Goal: Task Accomplishment & Management: Manage account settings

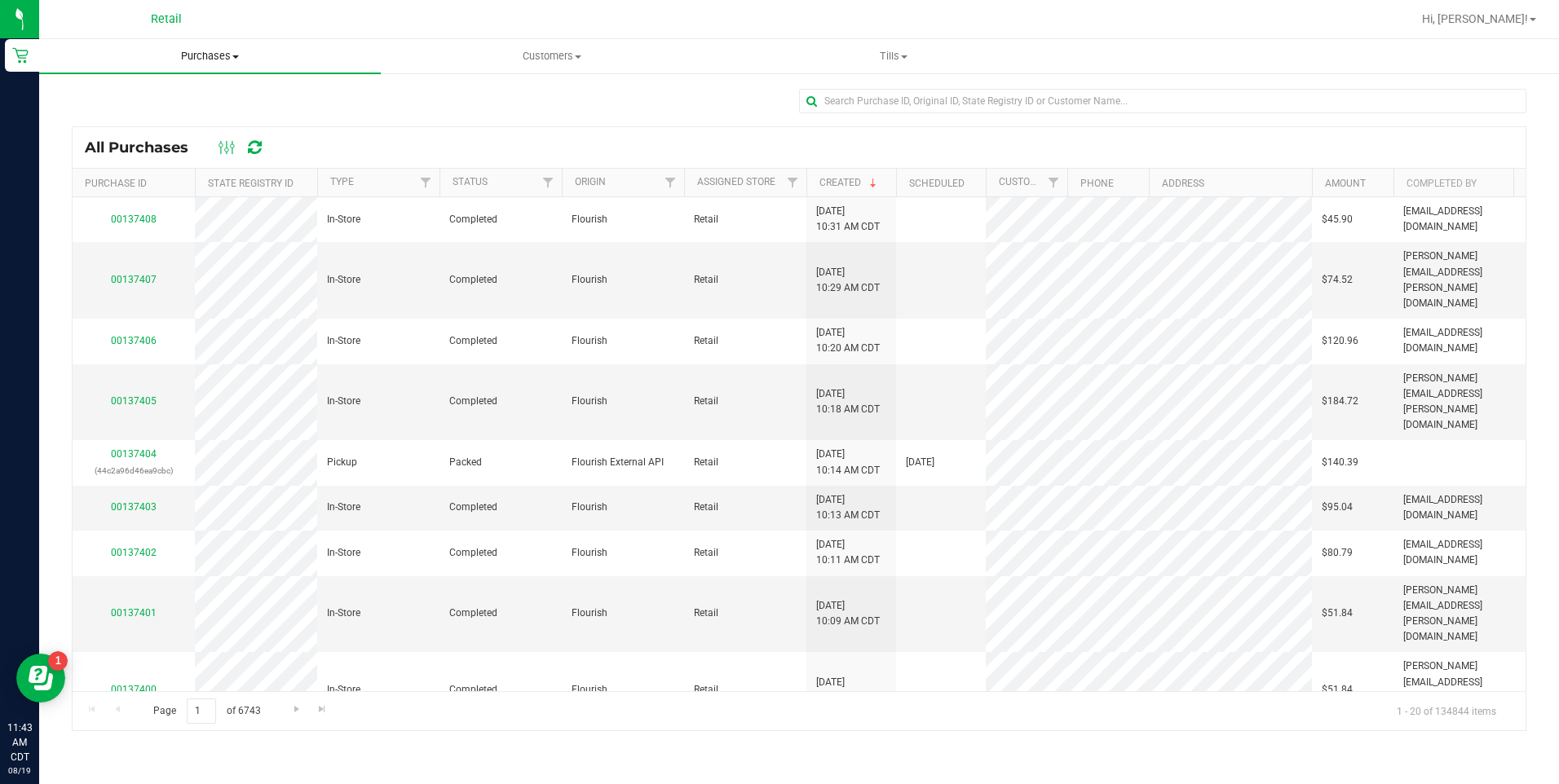
click at [236, 53] on span "Purchases" at bounding box center [210, 55] width 341 height 15
click at [180, 53] on span "Purchases" at bounding box center [210, 55] width 341 height 15
click at [234, 45] on uib-tab-heading "Purchases Summary of purchases Fulfillment All purchases" at bounding box center [210, 56] width 341 height 35
click at [137, 139] on span "All purchases" at bounding box center [97, 137] width 116 height 14
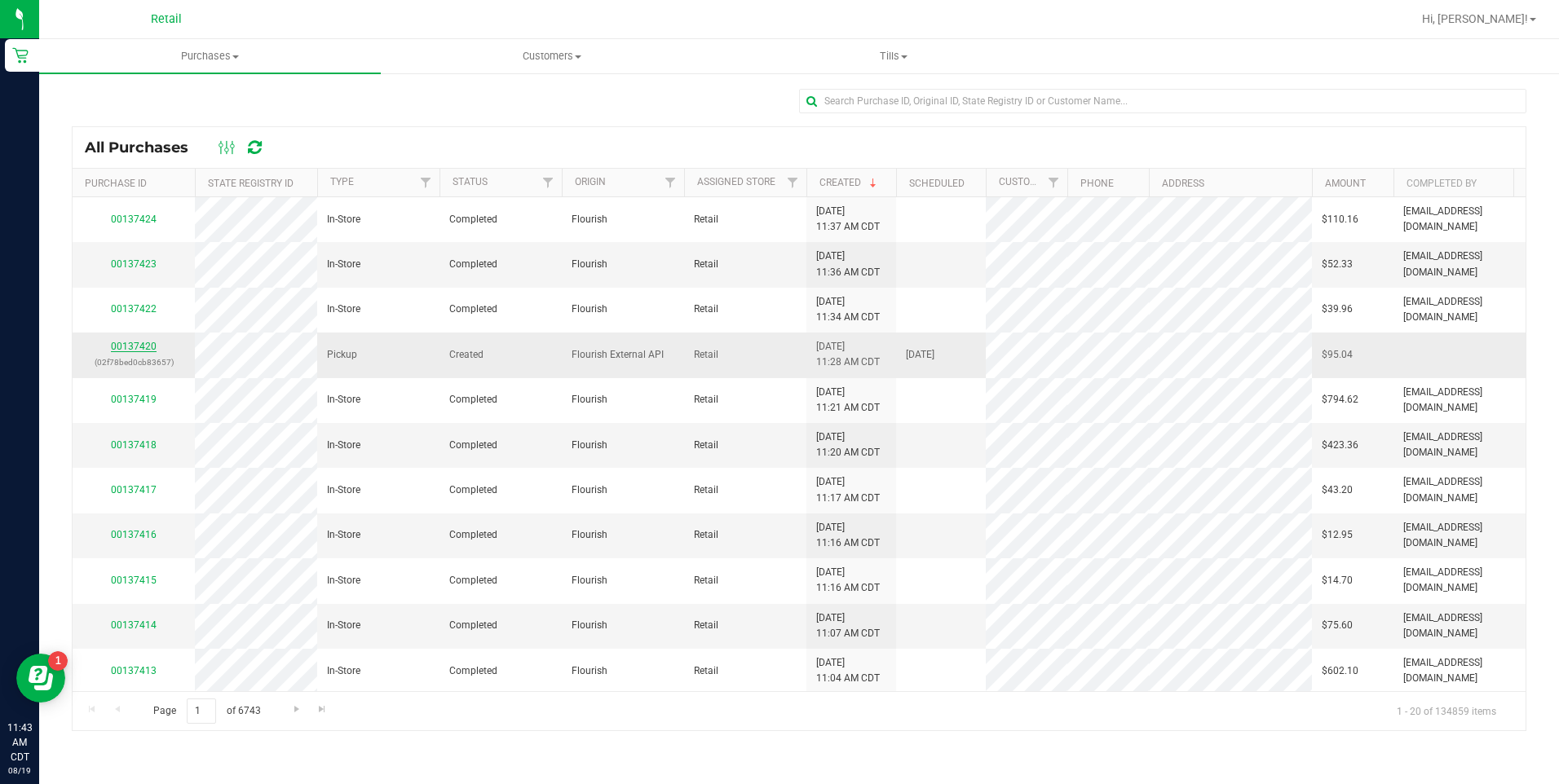
click at [125, 343] on link "00137420" at bounding box center [134, 347] width 46 height 12
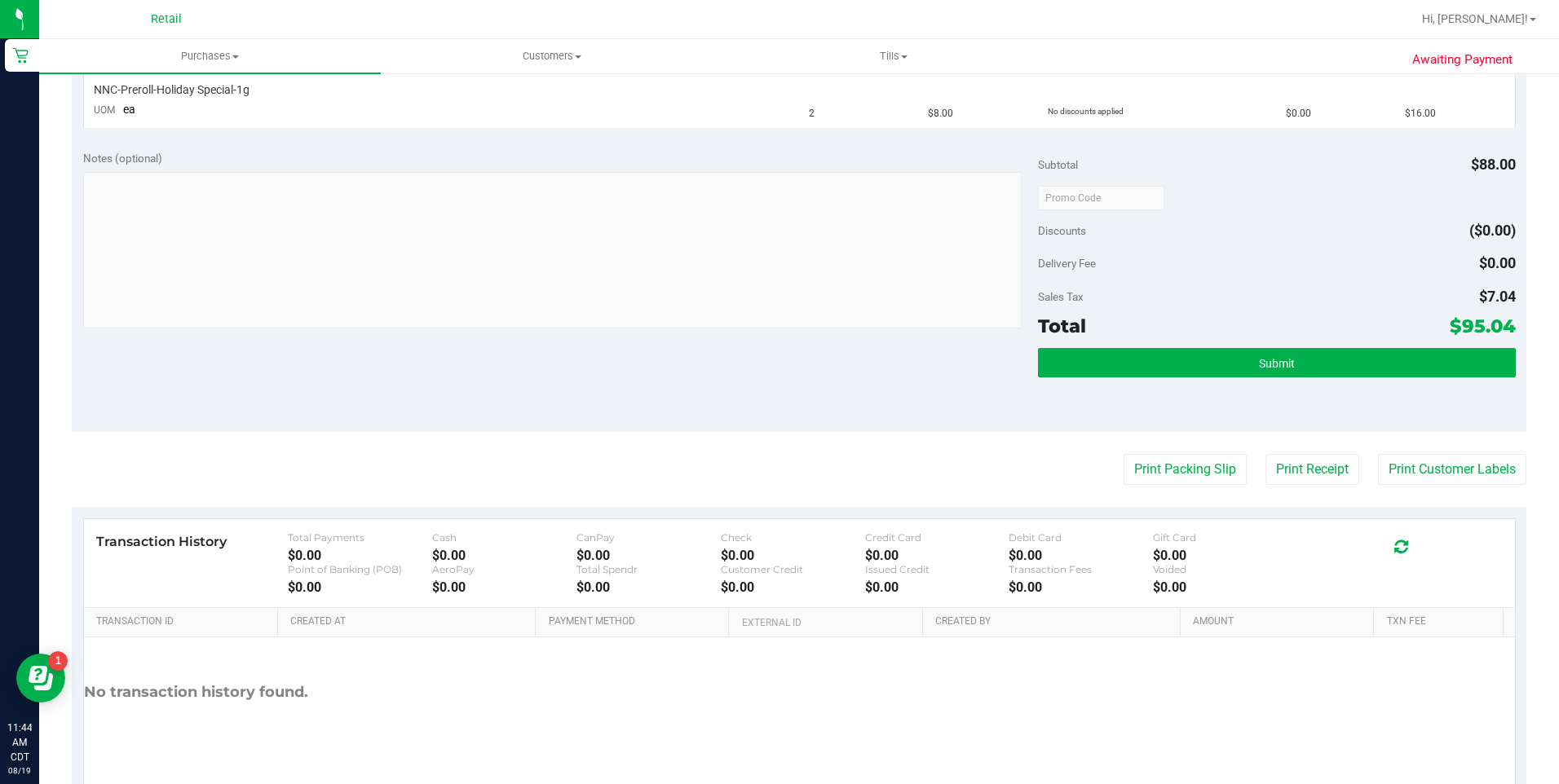
scroll to position [652, 0]
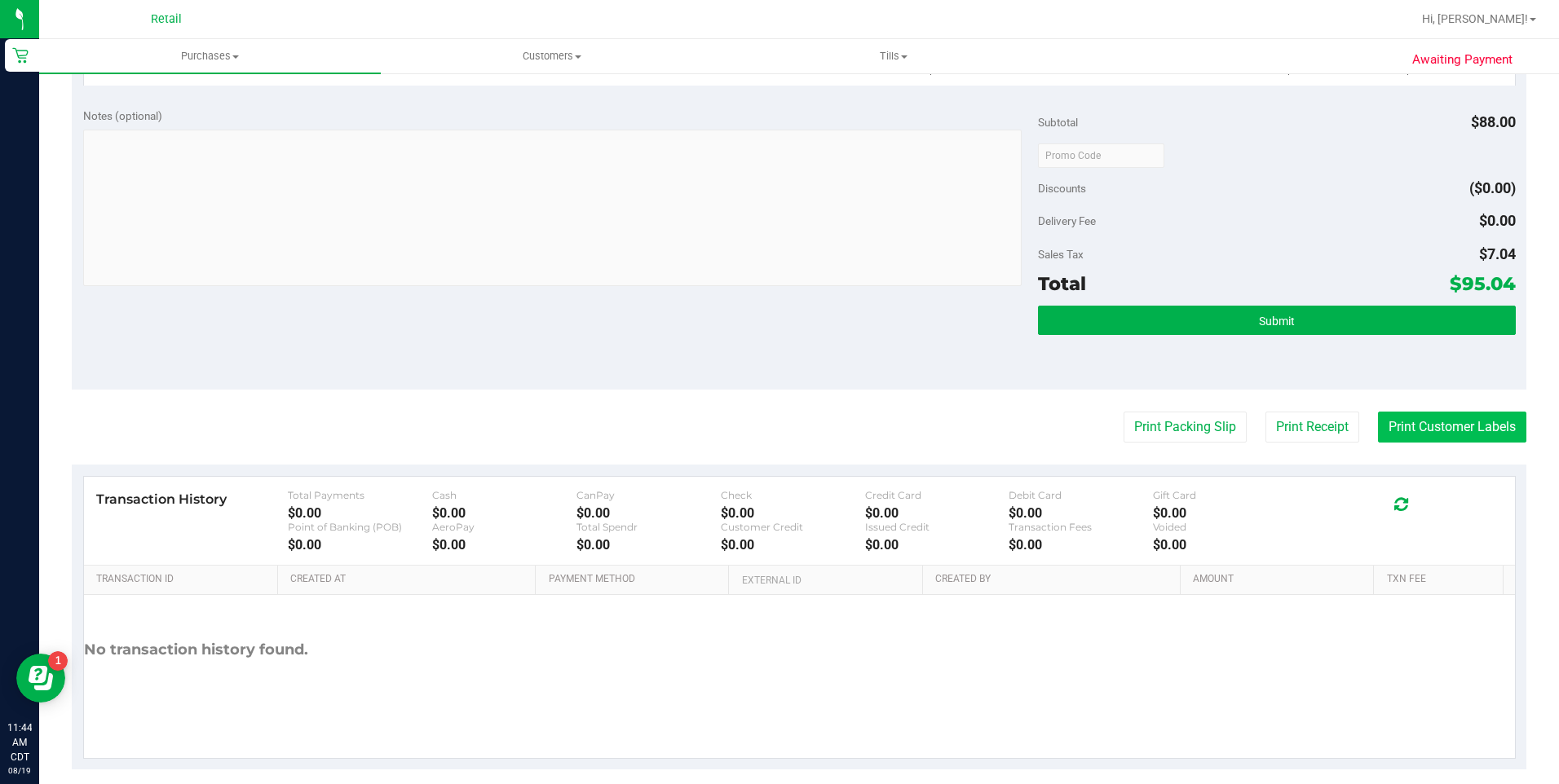
click at [1402, 432] on button "Print Customer Labels" at bounding box center [1452, 426] width 148 height 31
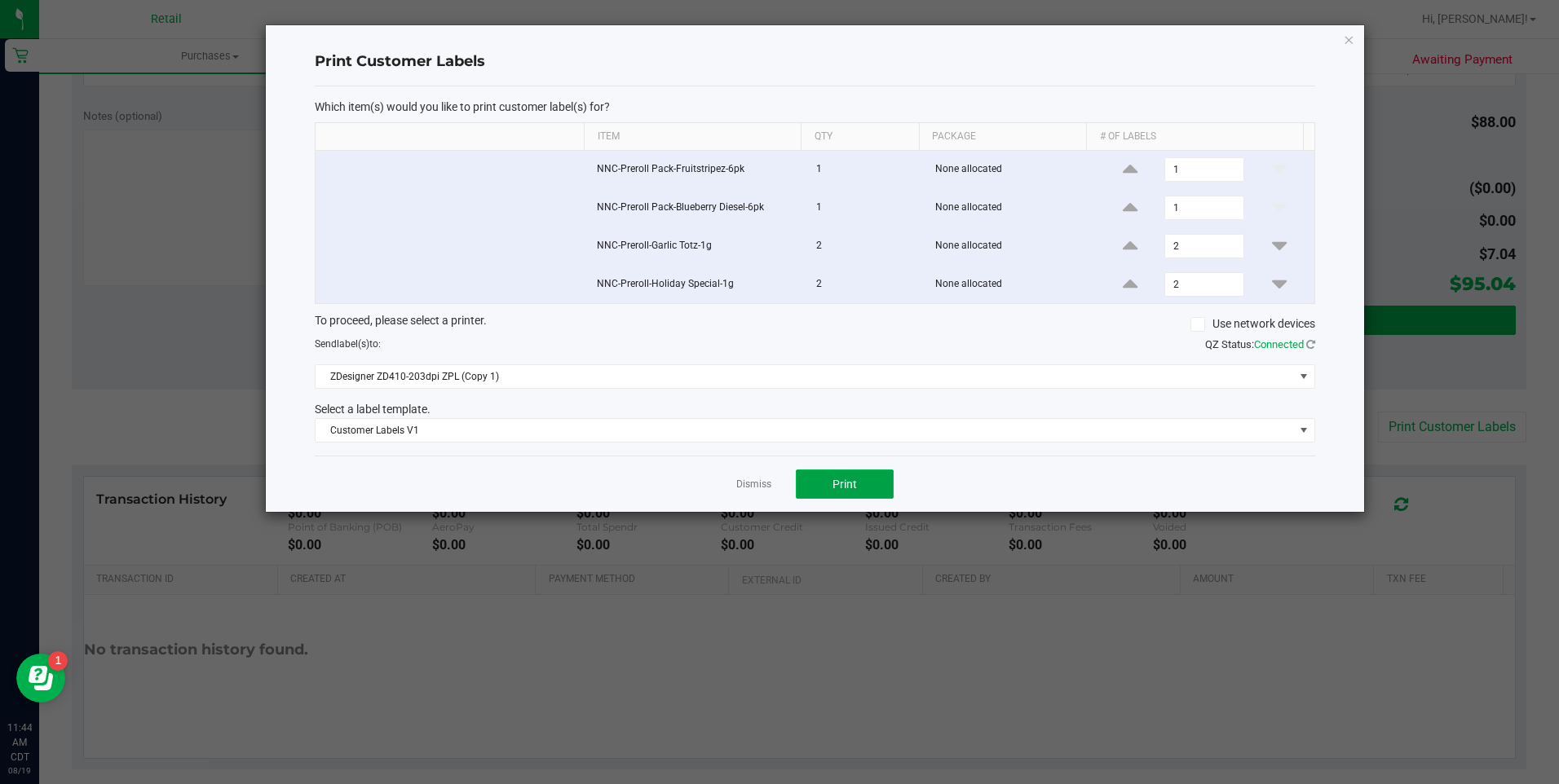
click at [842, 484] on span "Print" at bounding box center [845, 483] width 25 height 13
click at [1350, 44] on icon "button" at bounding box center [1349, 40] width 12 height 20
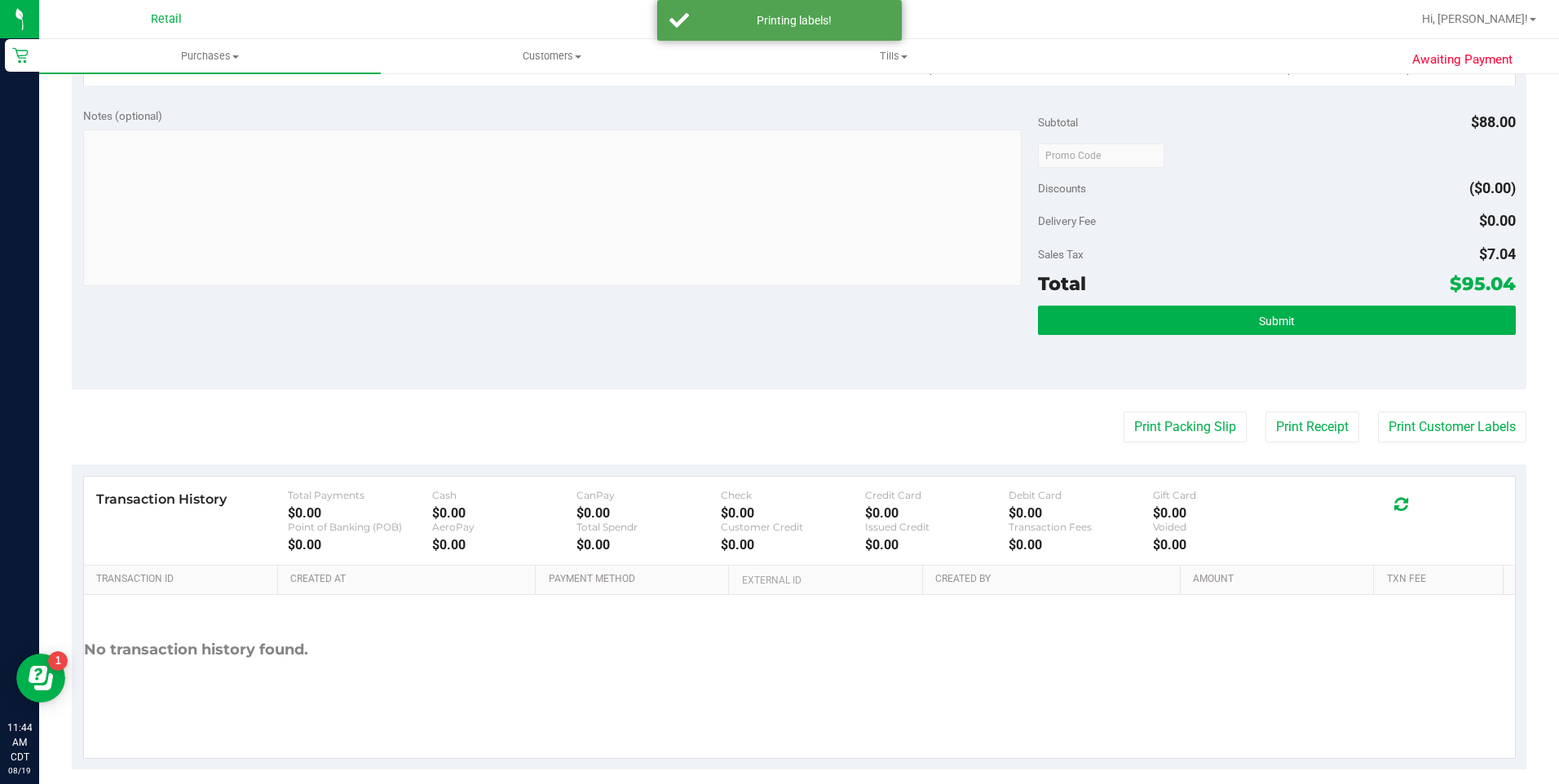
click at [1378, 411] on button "Print Customer Labels" at bounding box center [1452, 426] width 148 height 31
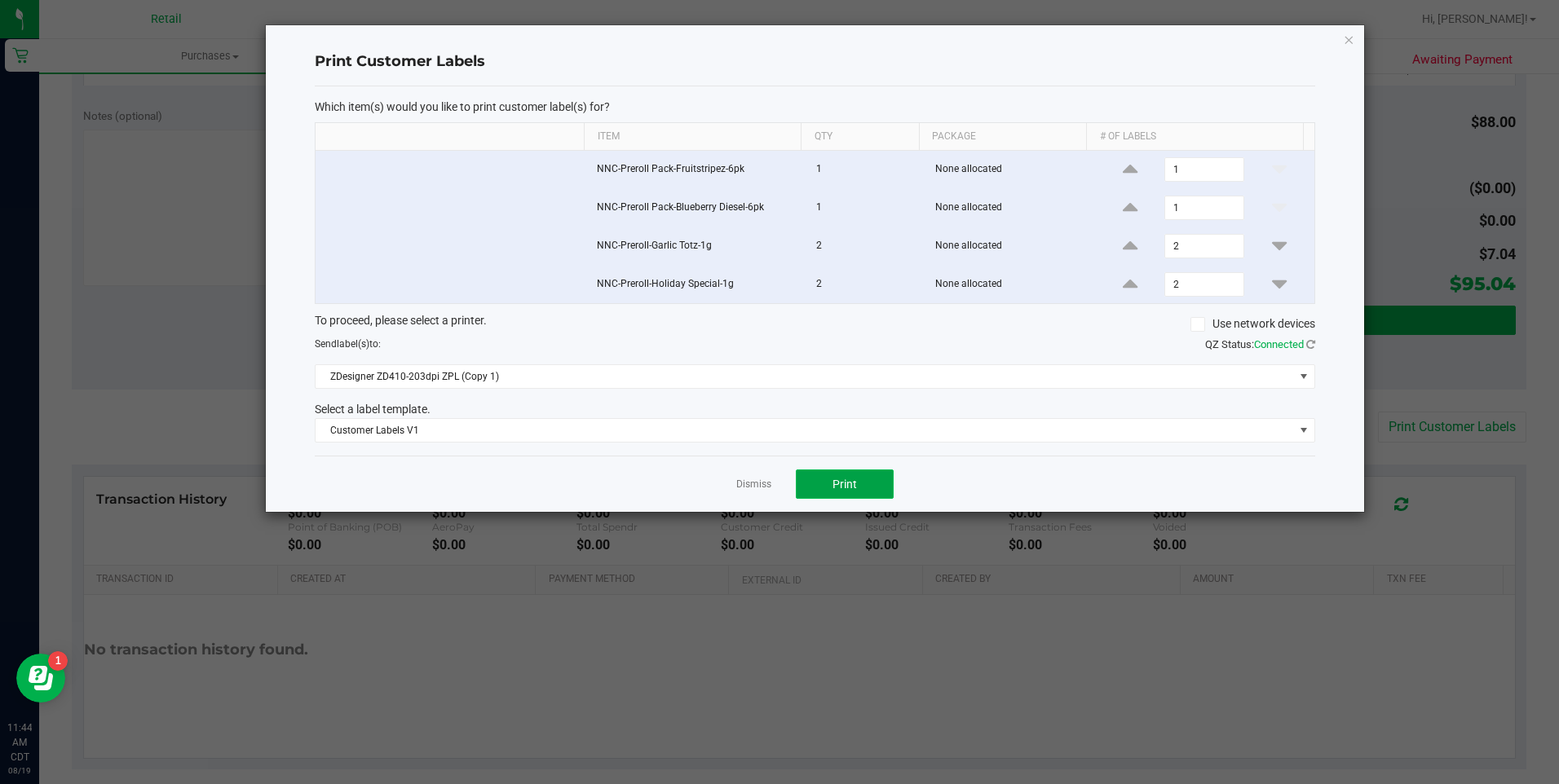
click at [838, 480] on span "Print" at bounding box center [845, 483] width 25 height 13
click at [751, 482] on link "Dismiss" at bounding box center [753, 484] width 35 height 14
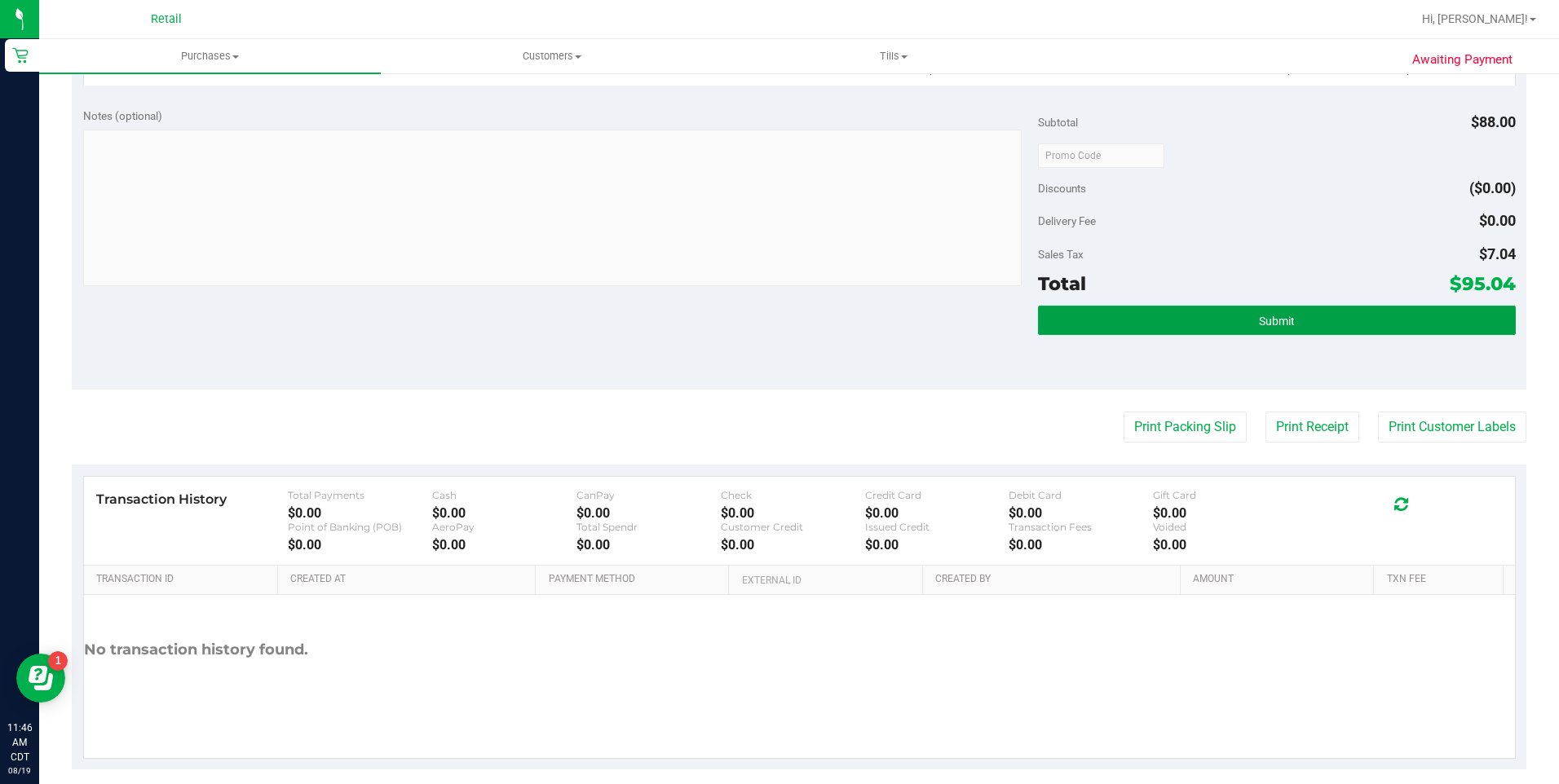
click at [1401, 317] on button "Submit" at bounding box center [1276, 320] width 478 height 30
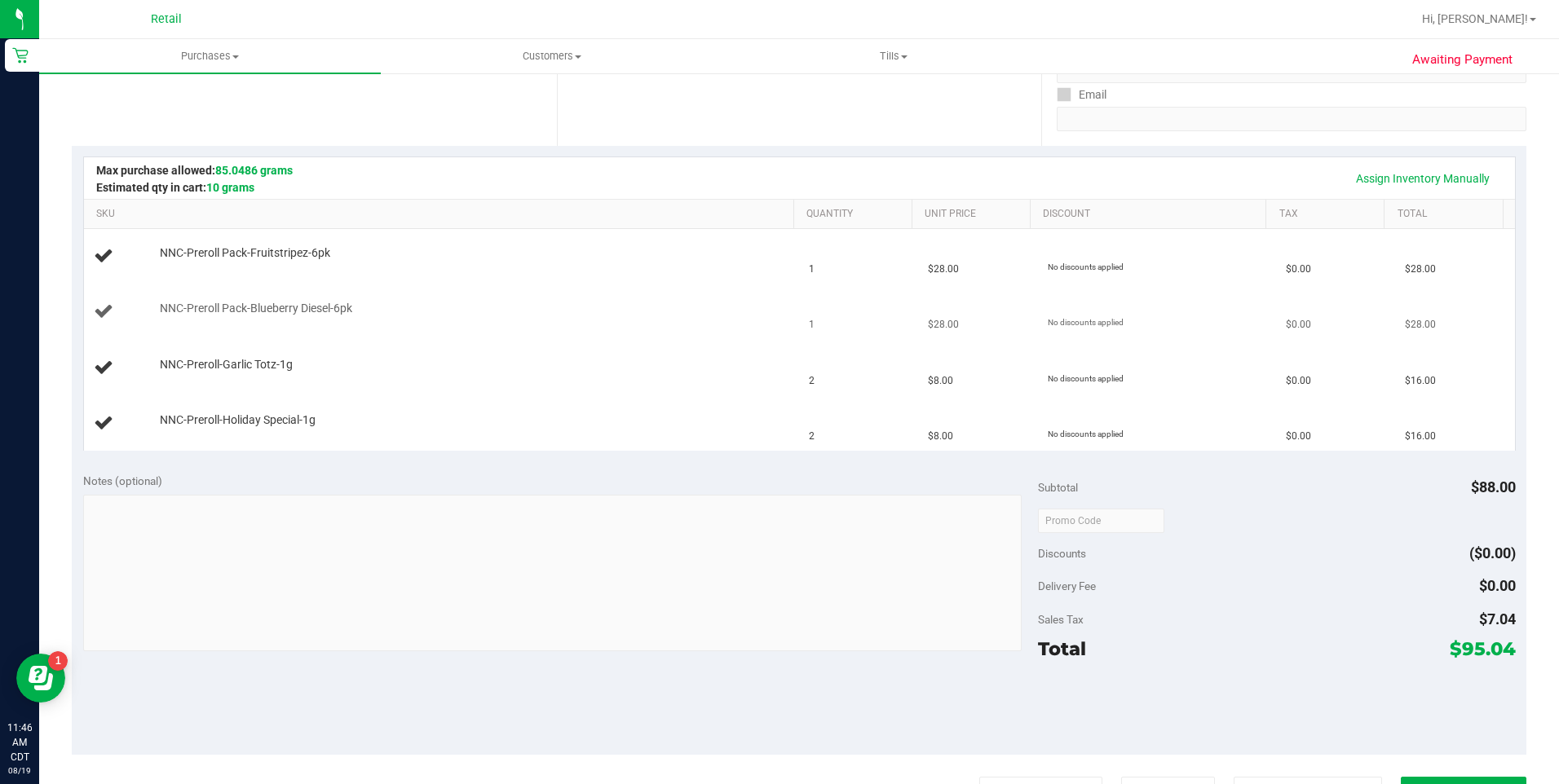
scroll to position [276, 0]
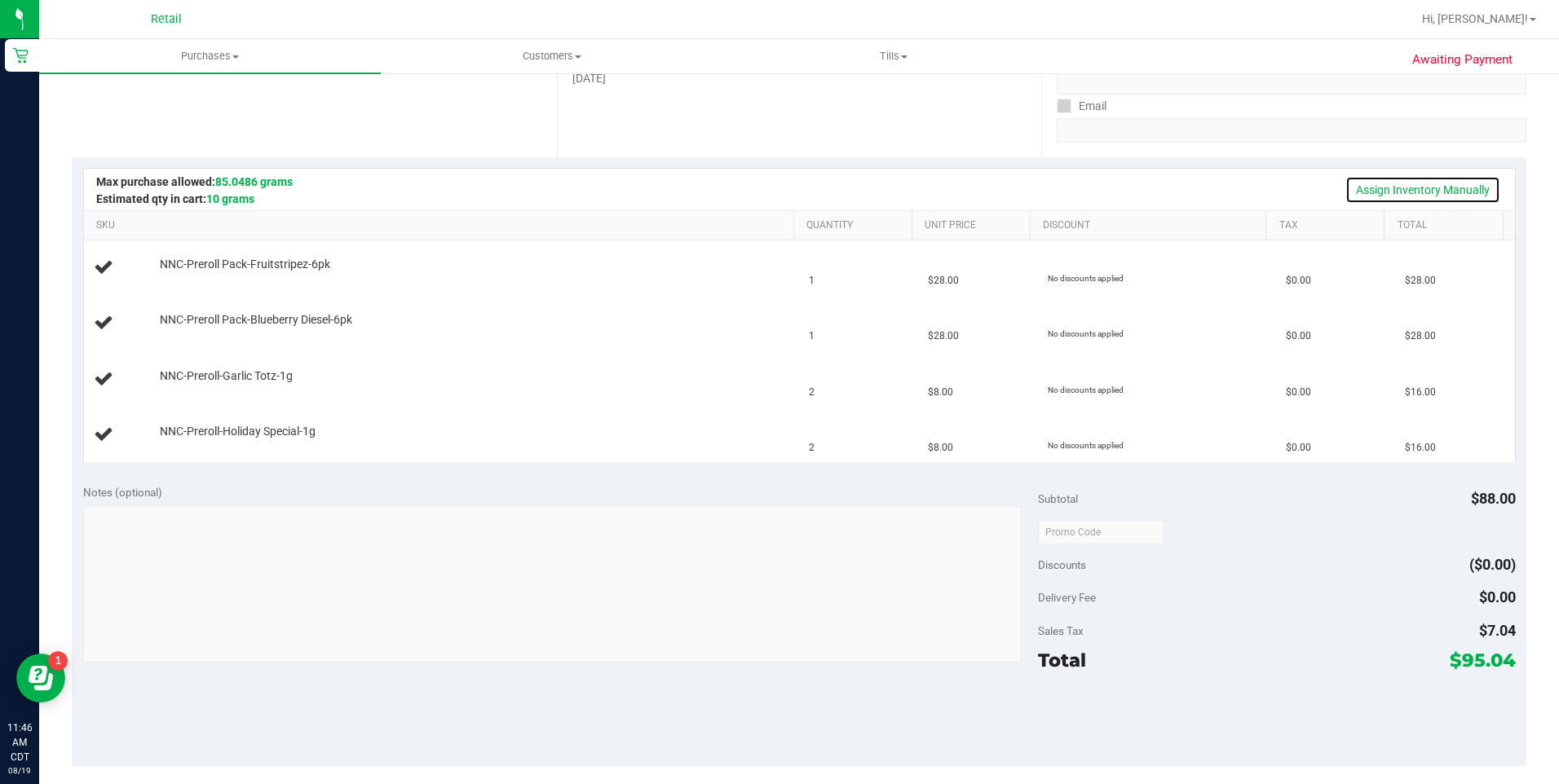
click at [1393, 186] on link "Assign Inventory Manually" at bounding box center [1422, 190] width 155 height 28
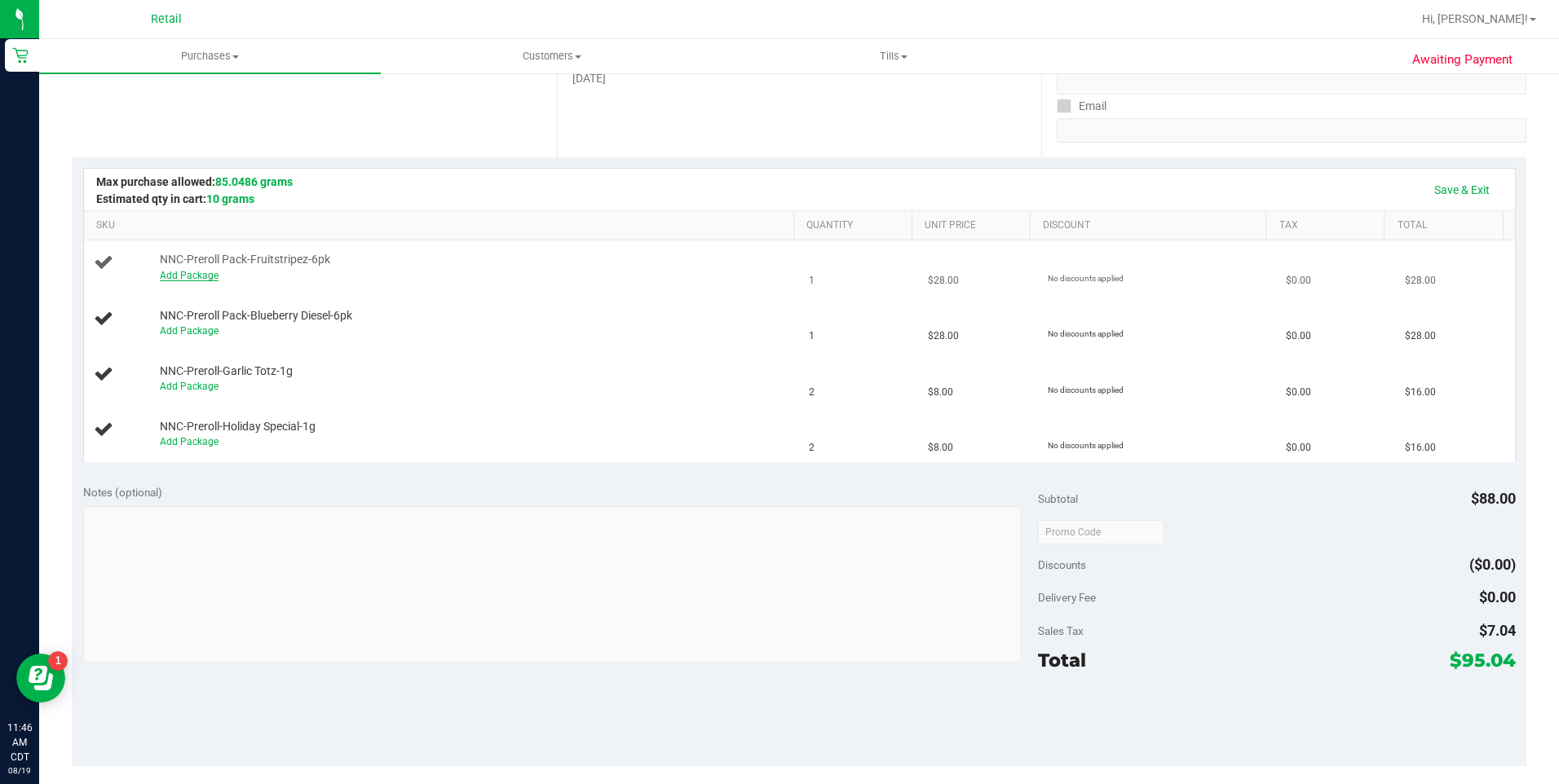
click at [193, 275] on link "Add Package" at bounding box center [189, 276] width 58 height 12
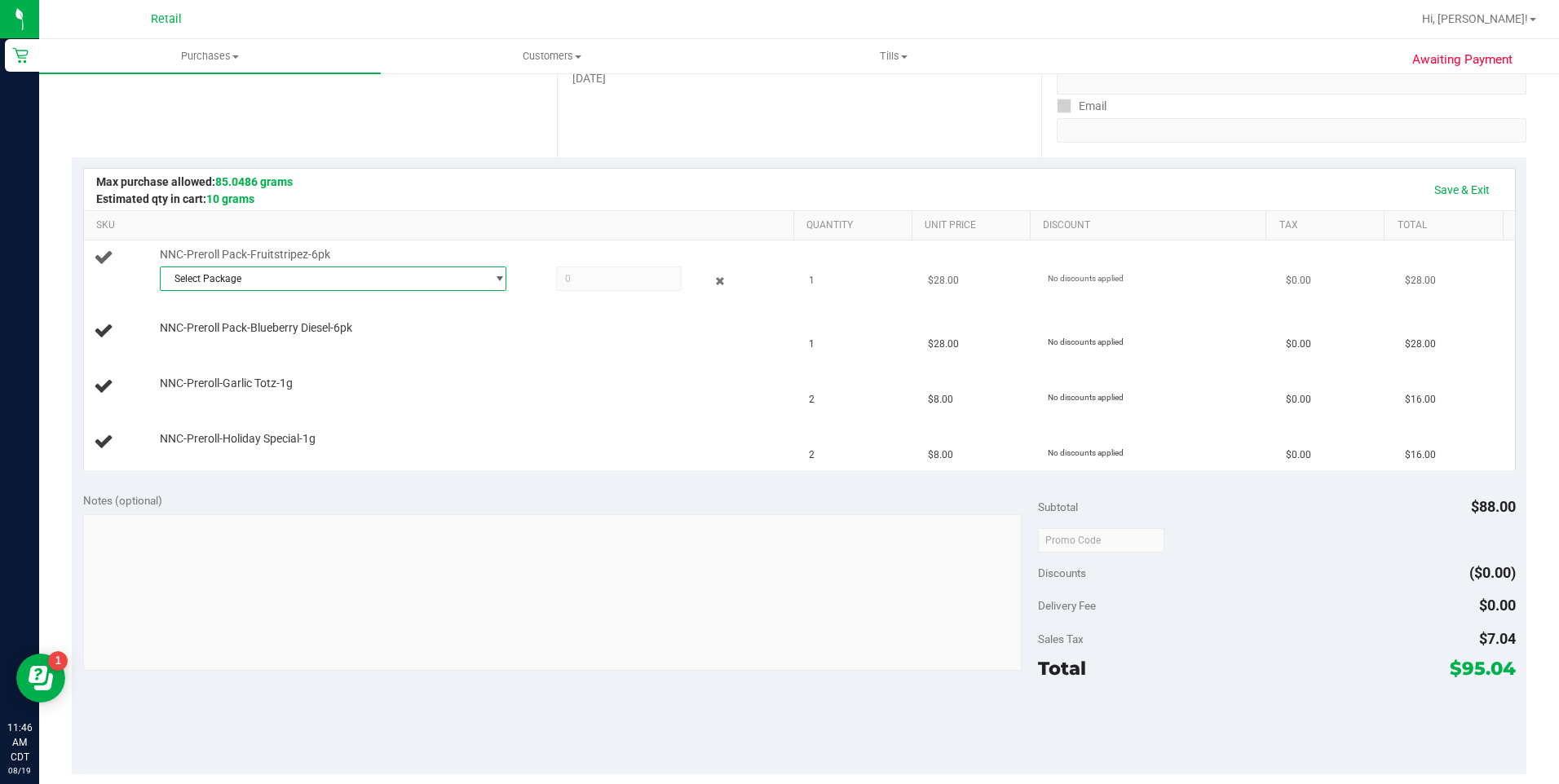
click at [238, 277] on span "Select Package" at bounding box center [322, 278] width 325 height 23
click at [226, 344] on span "SDNNCMF-20250813-010" at bounding box center [227, 347] width 115 height 12
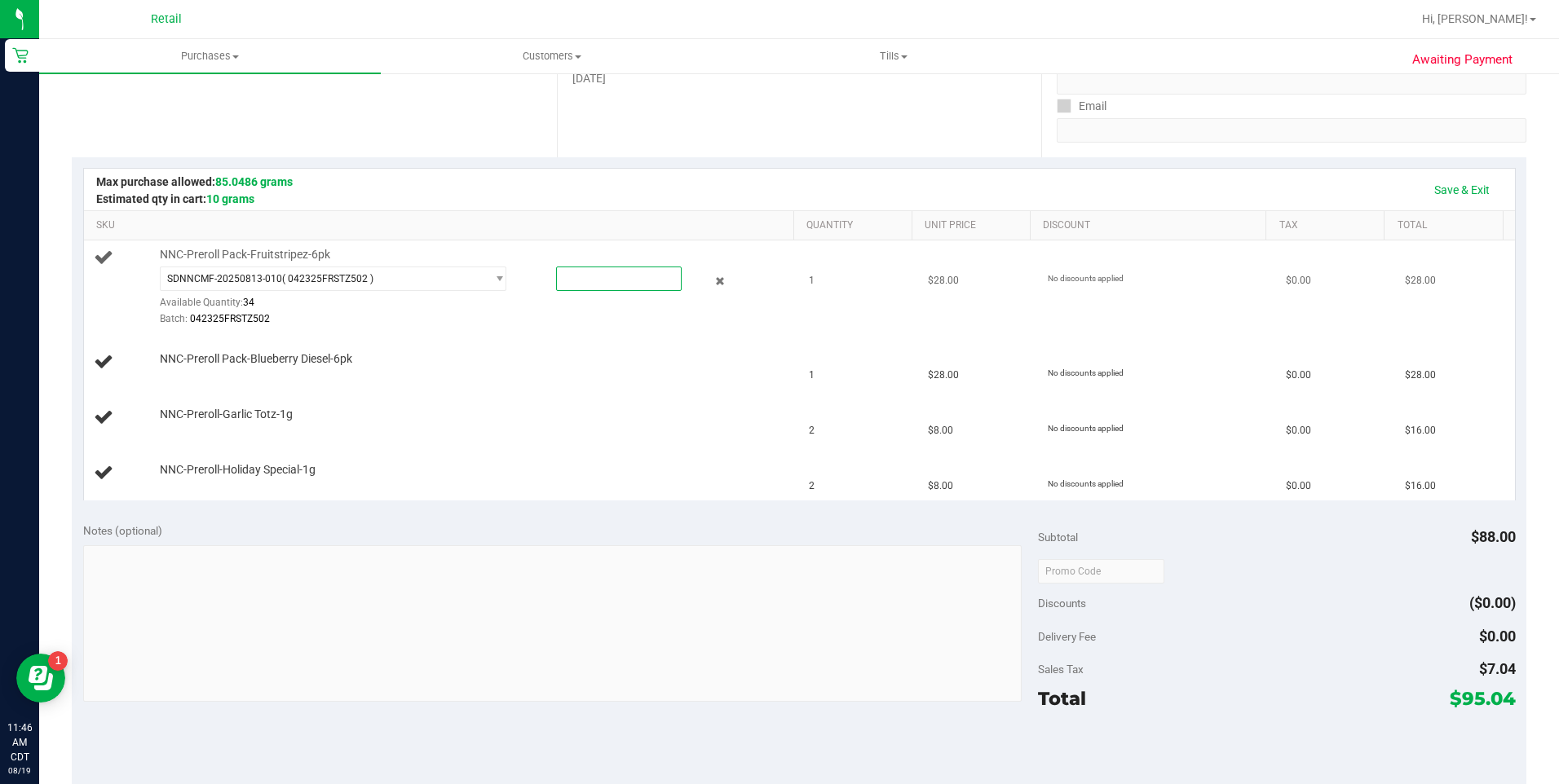
click at [595, 286] on span at bounding box center [618, 279] width 126 height 25
type input "1"
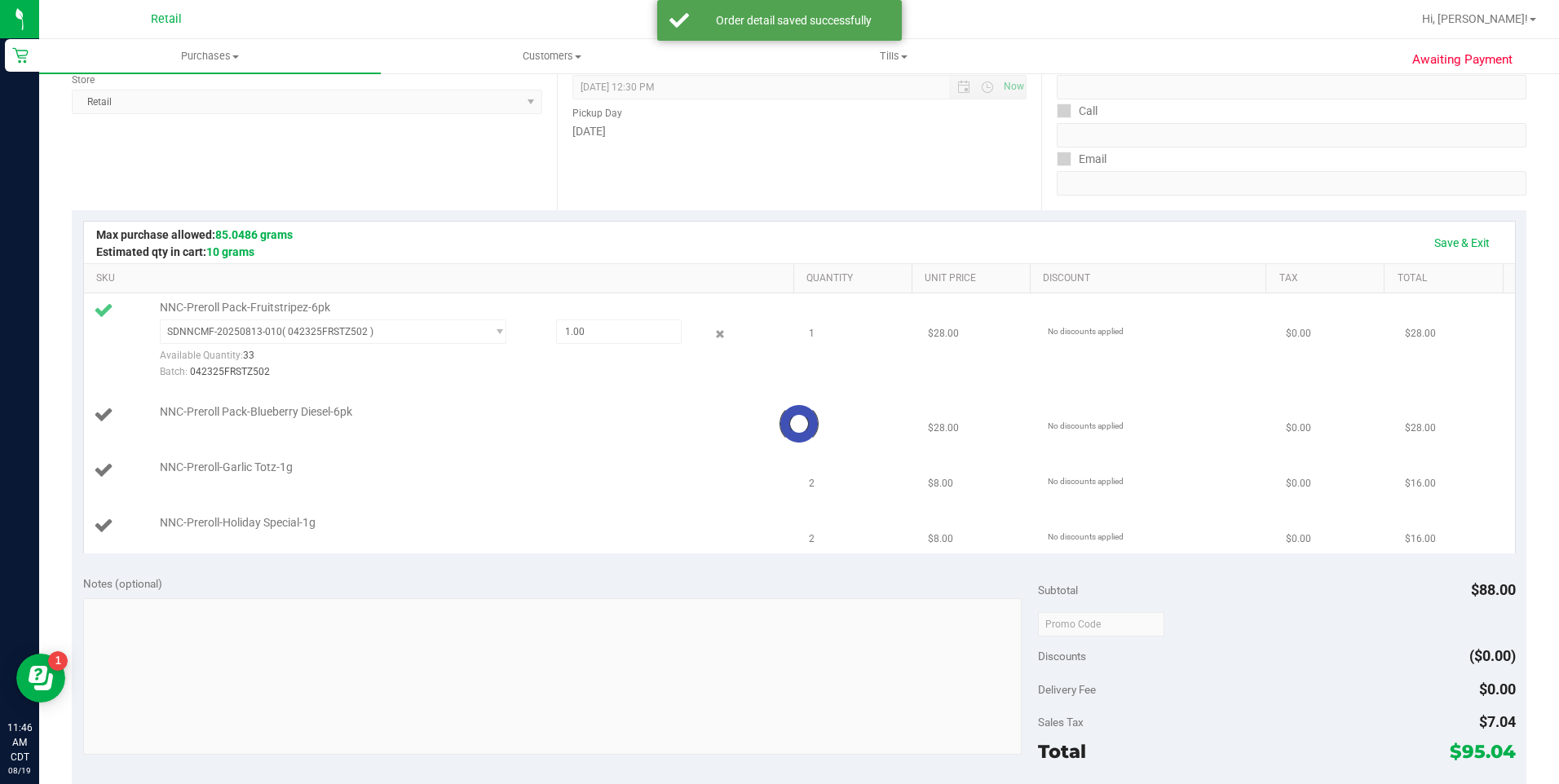
scroll to position [194, 0]
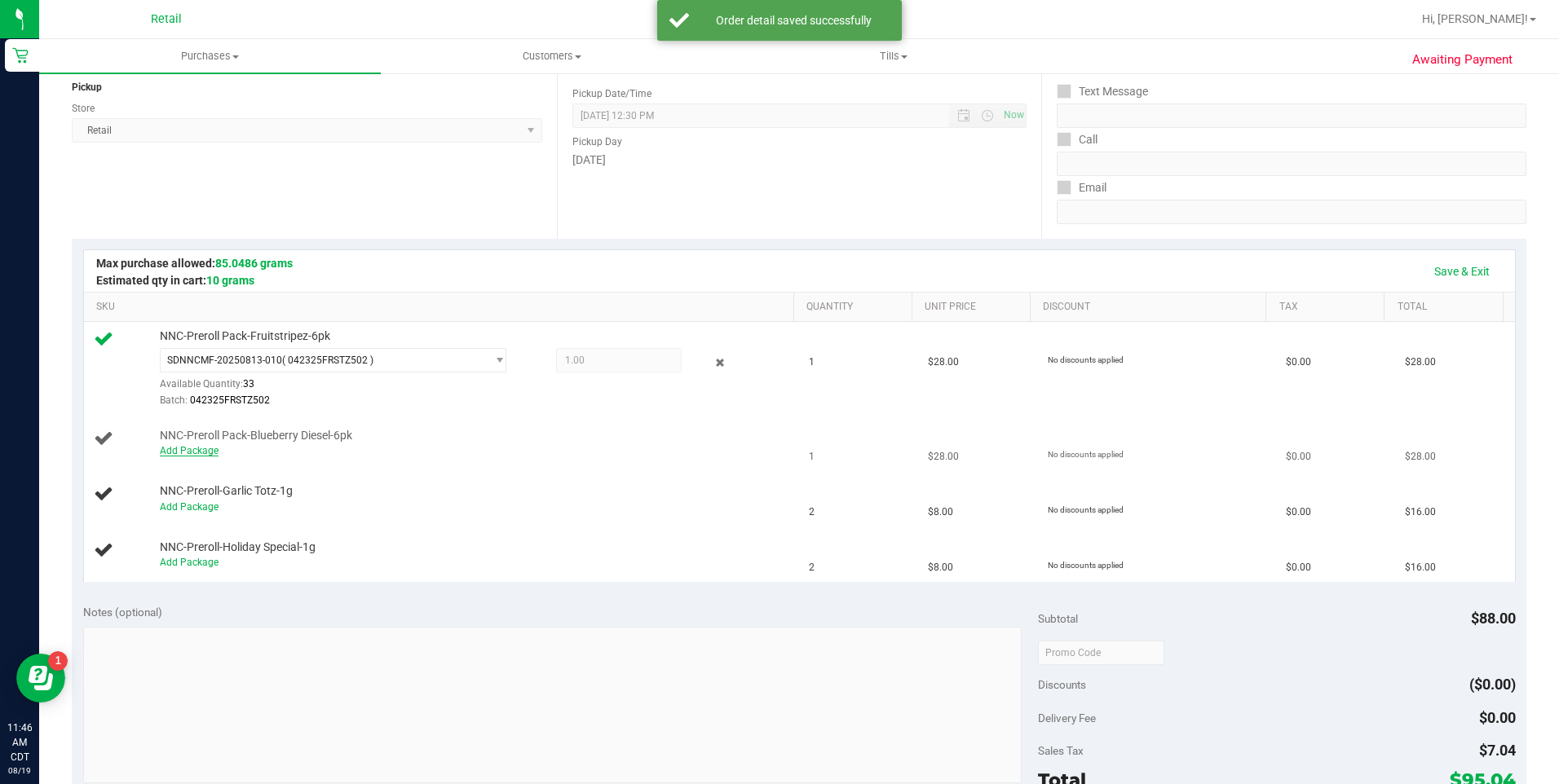
click at [186, 454] on td "NNC-Preroll Pack-Blueberry Diesel-6pk Add Package" at bounding box center [442, 444] width 716 height 55
click at [186, 448] on link "Add Package" at bounding box center [189, 451] width 58 height 12
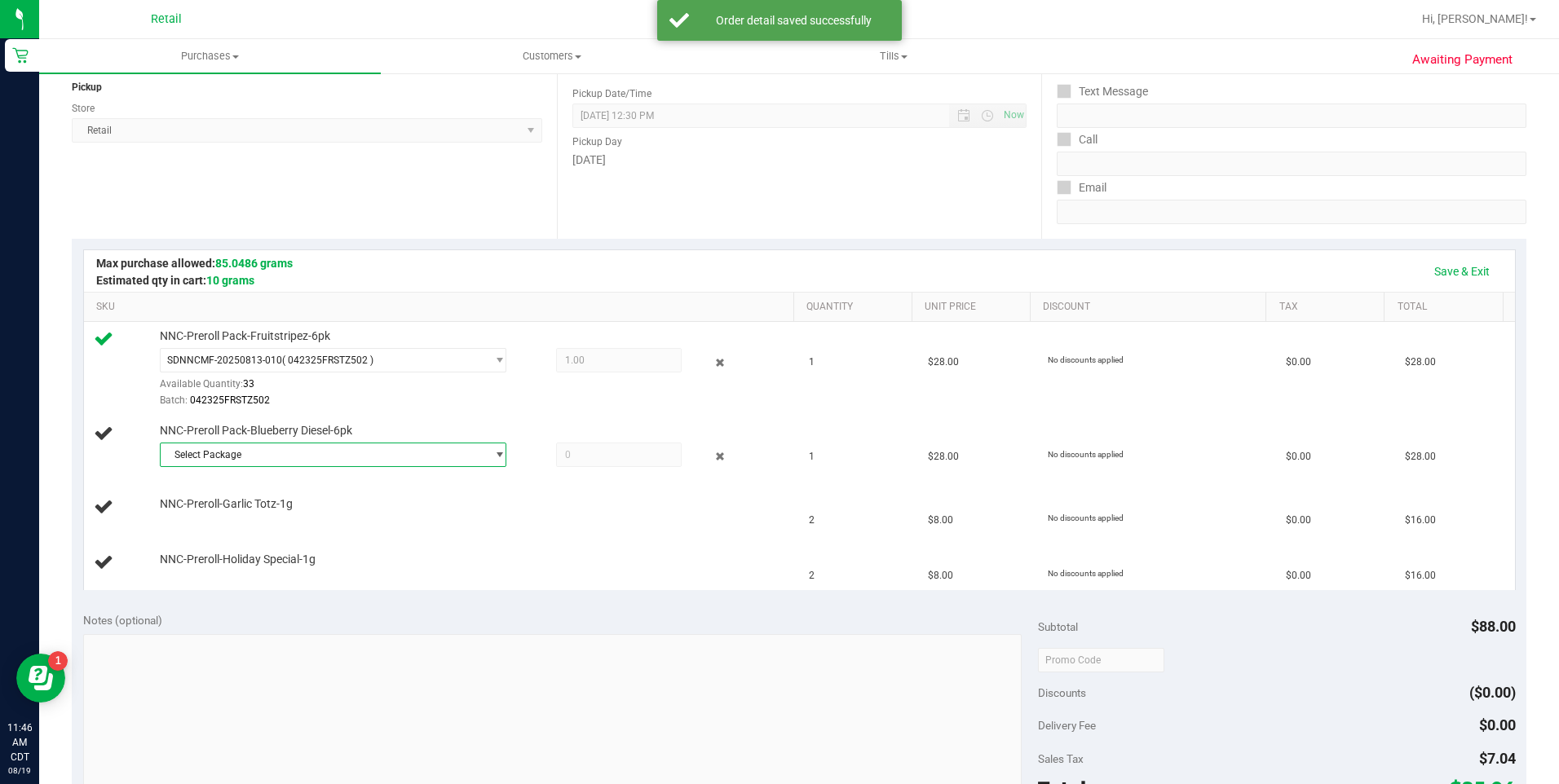
drag, startPoint x: 218, startPoint y: 452, endPoint x: 216, endPoint y: 479, distance: 27.1
click at [218, 453] on span "Select Package" at bounding box center [322, 454] width 325 height 23
drag, startPoint x: 207, startPoint y: 525, endPoint x: 315, endPoint y: 509, distance: 109.2
click at [210, 522] on span "SDNNCMF-20250815-002" at bounding box center [227, 522] width 115 height 12
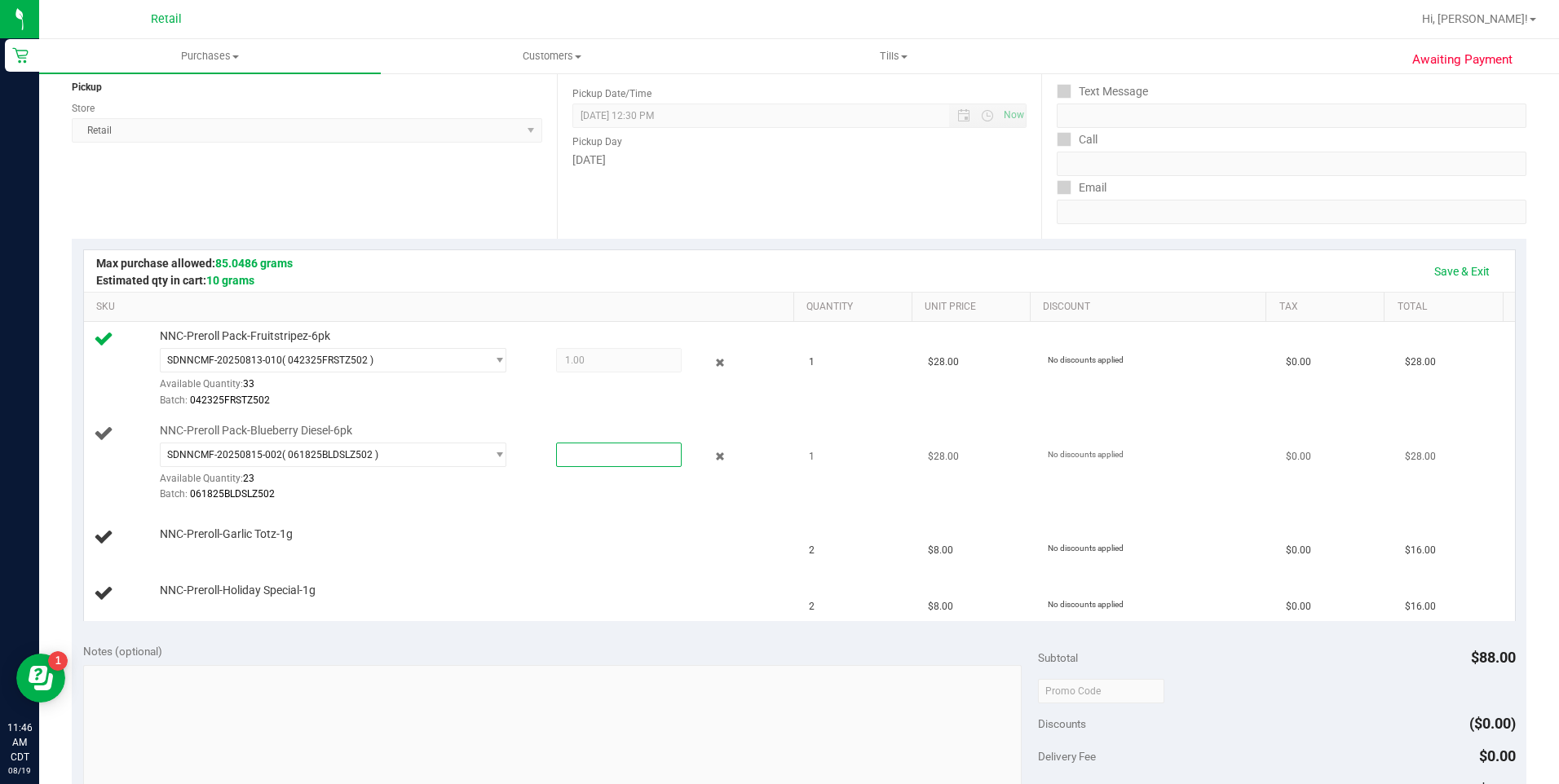
drag, startPoint x: 644, startPoint y: 451, endPoint x: 647, endPoint y: 429, distance: 22.2
click at [644, 448] on span at bounding box center [618, 455] width 126 height 25
type input "1"
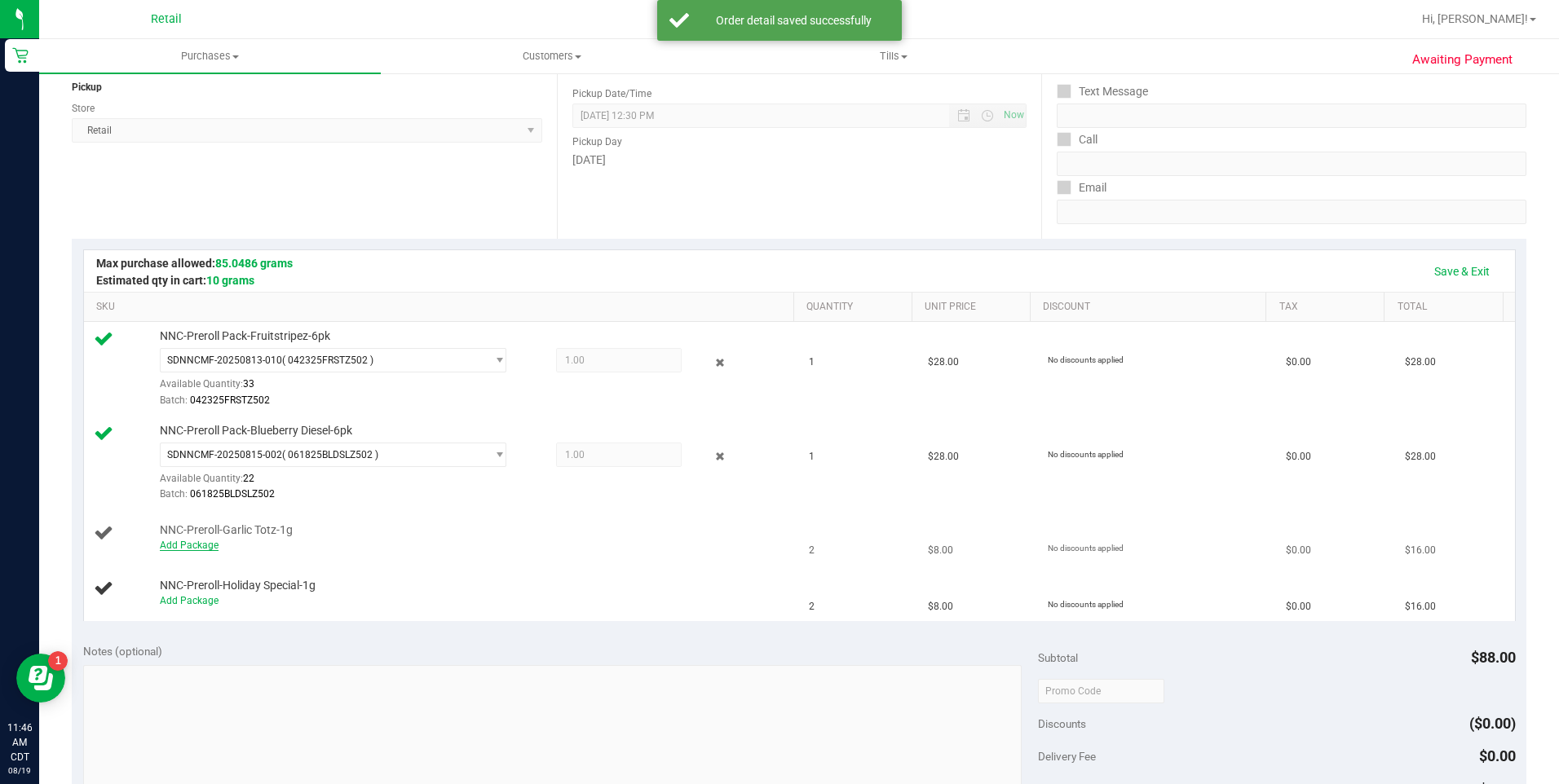
click at [177, 545] on link "Add Package" at bounding box center [189, 546] width 58 height 12
click at [223, 546] on span "Select Package" at bounding box center [322, 549] width 325 height 23
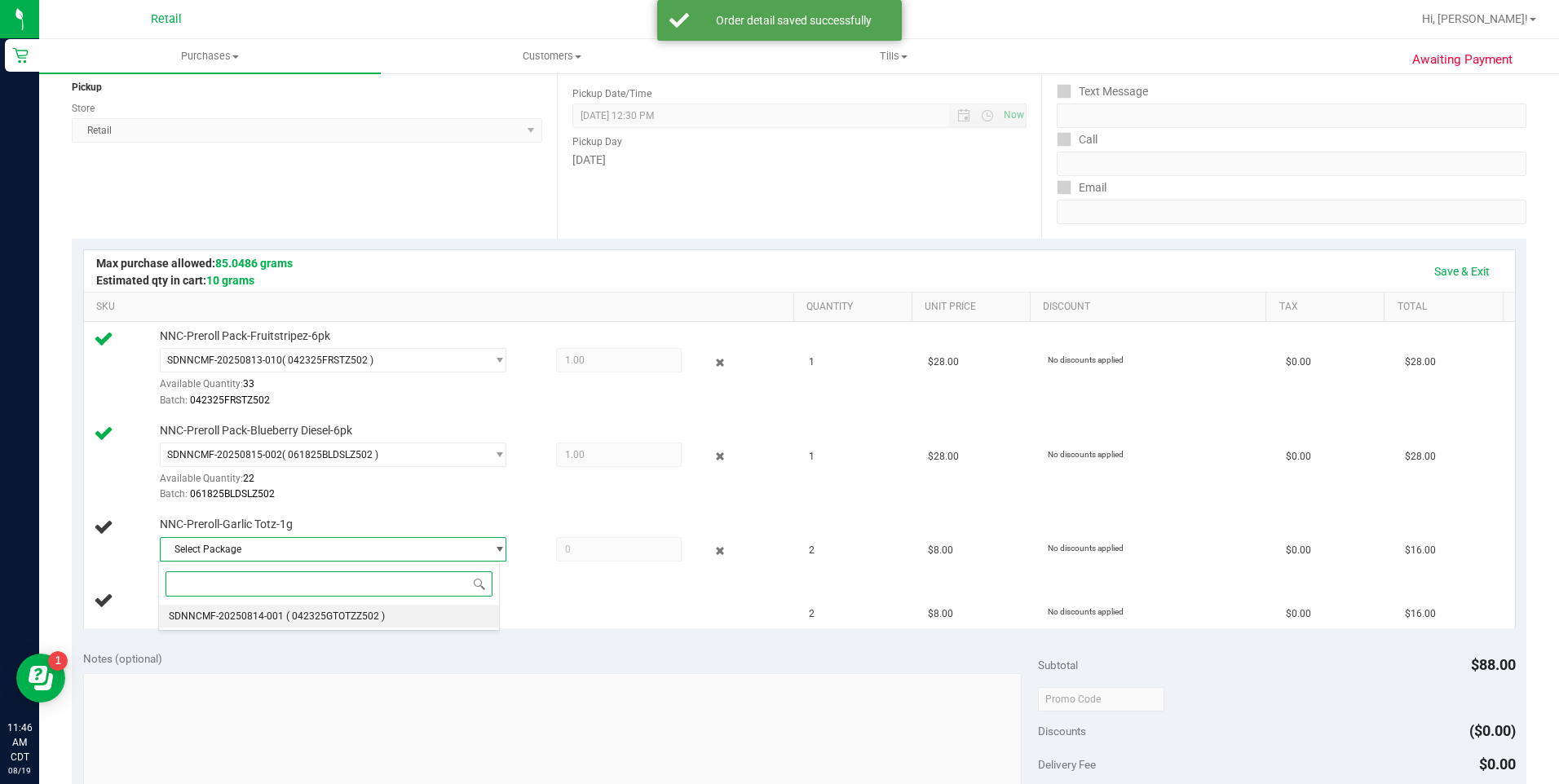
click at [215, 615] on span "SDNNCMF-20250814-001" at bounding box center [227, 616] width 115 height 12
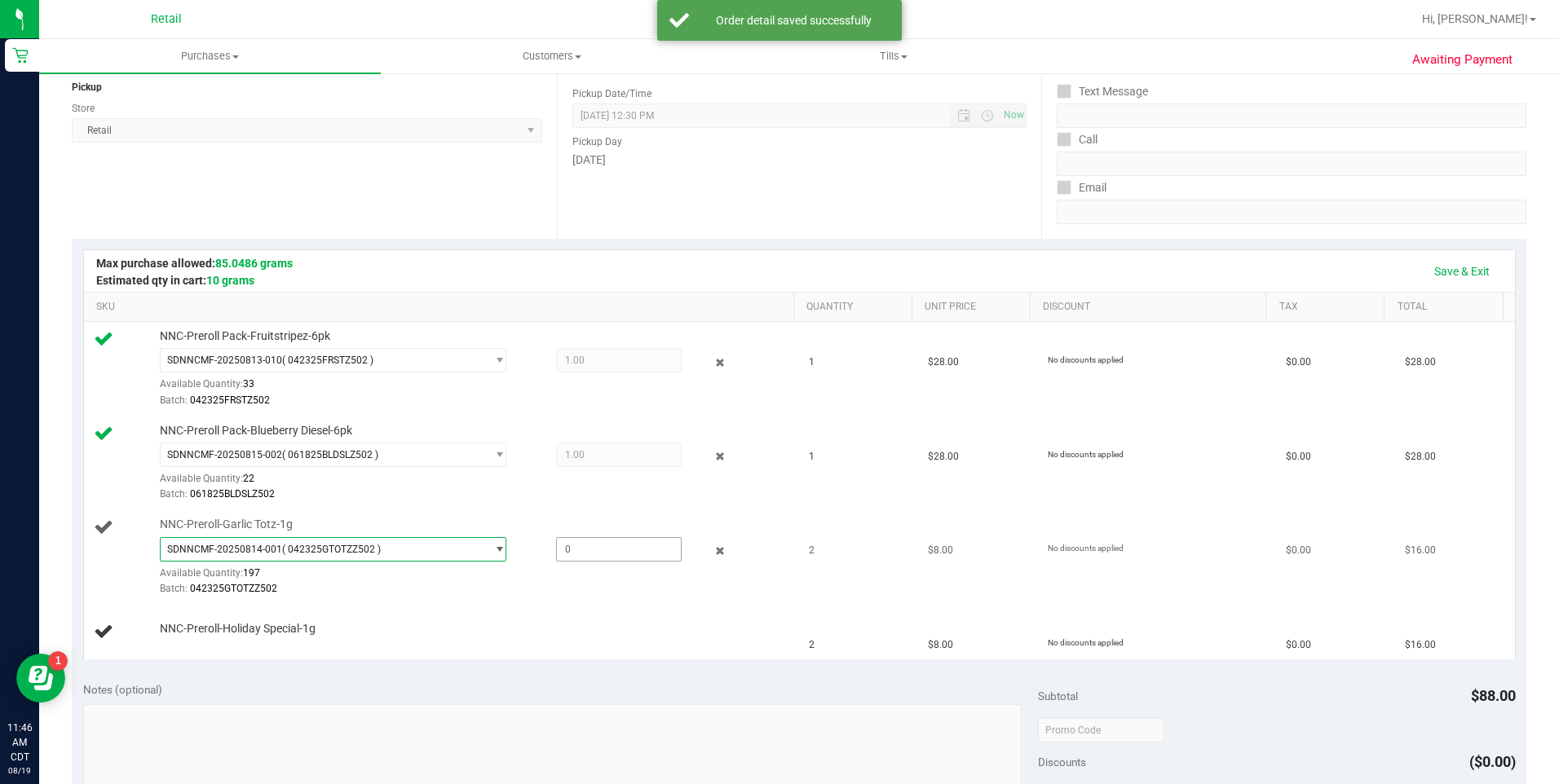
click at [578, 549] on span at bounding box center [618, 549] width 126 height 25
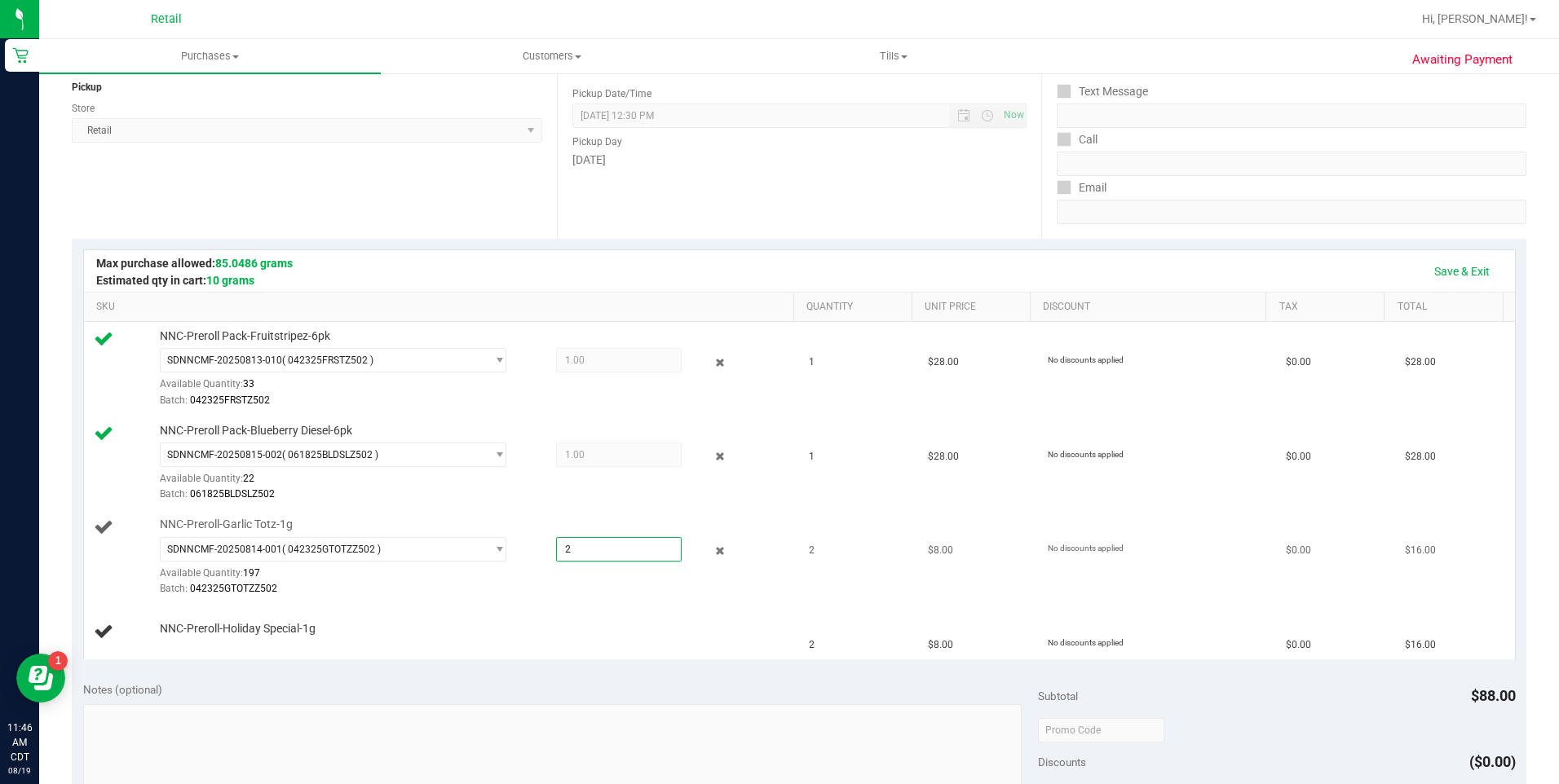
type input "2"
click at [190, 634] on link "Add Package" at bounding box center [189, 640] width 58 height 12
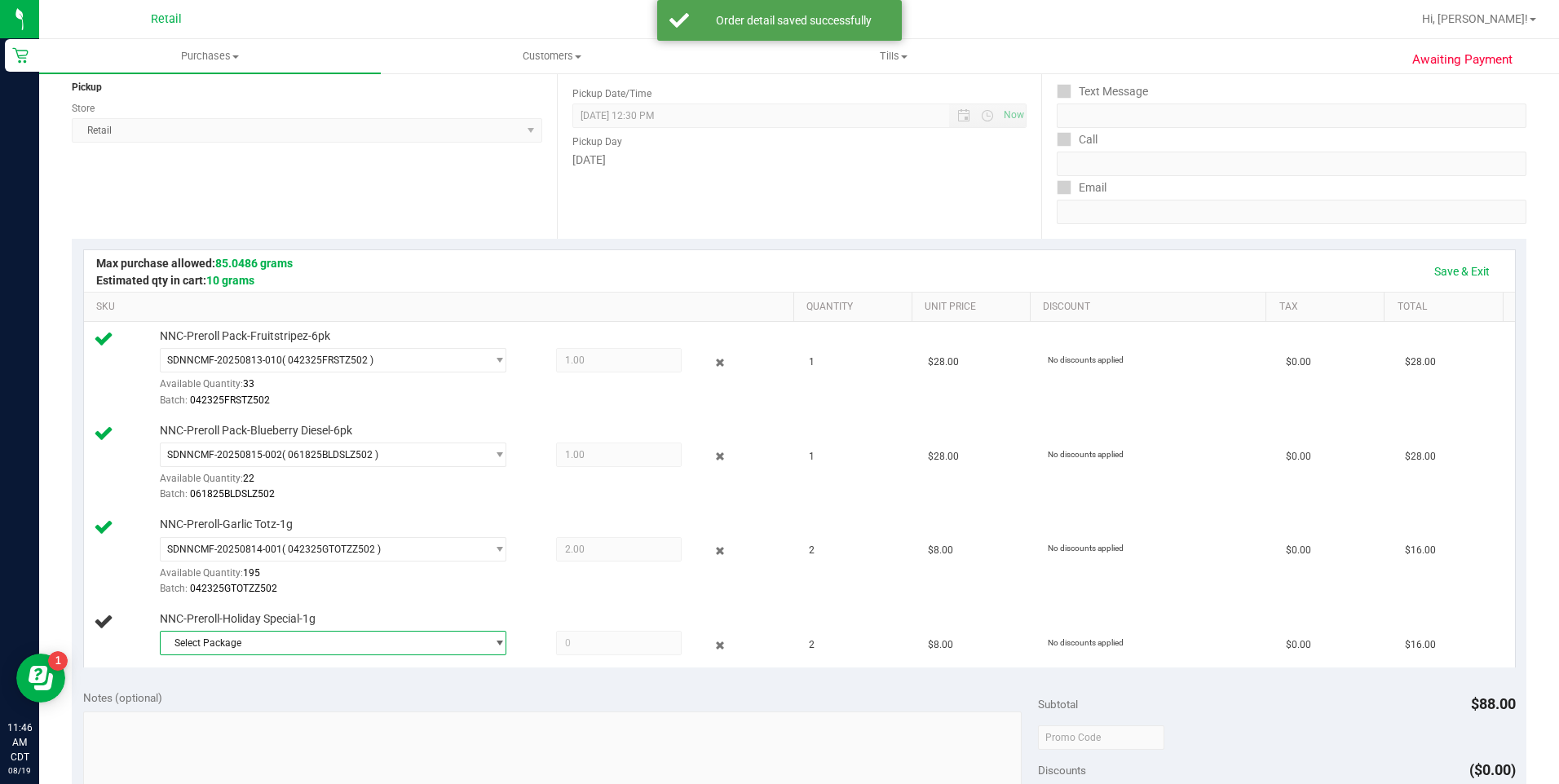
click at [226, 644] on span "Select Package" at bounding box center [322, 643] width 325 height 23
drag, startPoint x: 235, startPoint y: 705, endPoint x: 267, endPoint y: 688, distance: 36.2
click at [236, 703] on li "SDNNCMF-20250806-017 ( 040925HOLSPECZ302 )" at bounding box center [328, 710] width 339 height 23
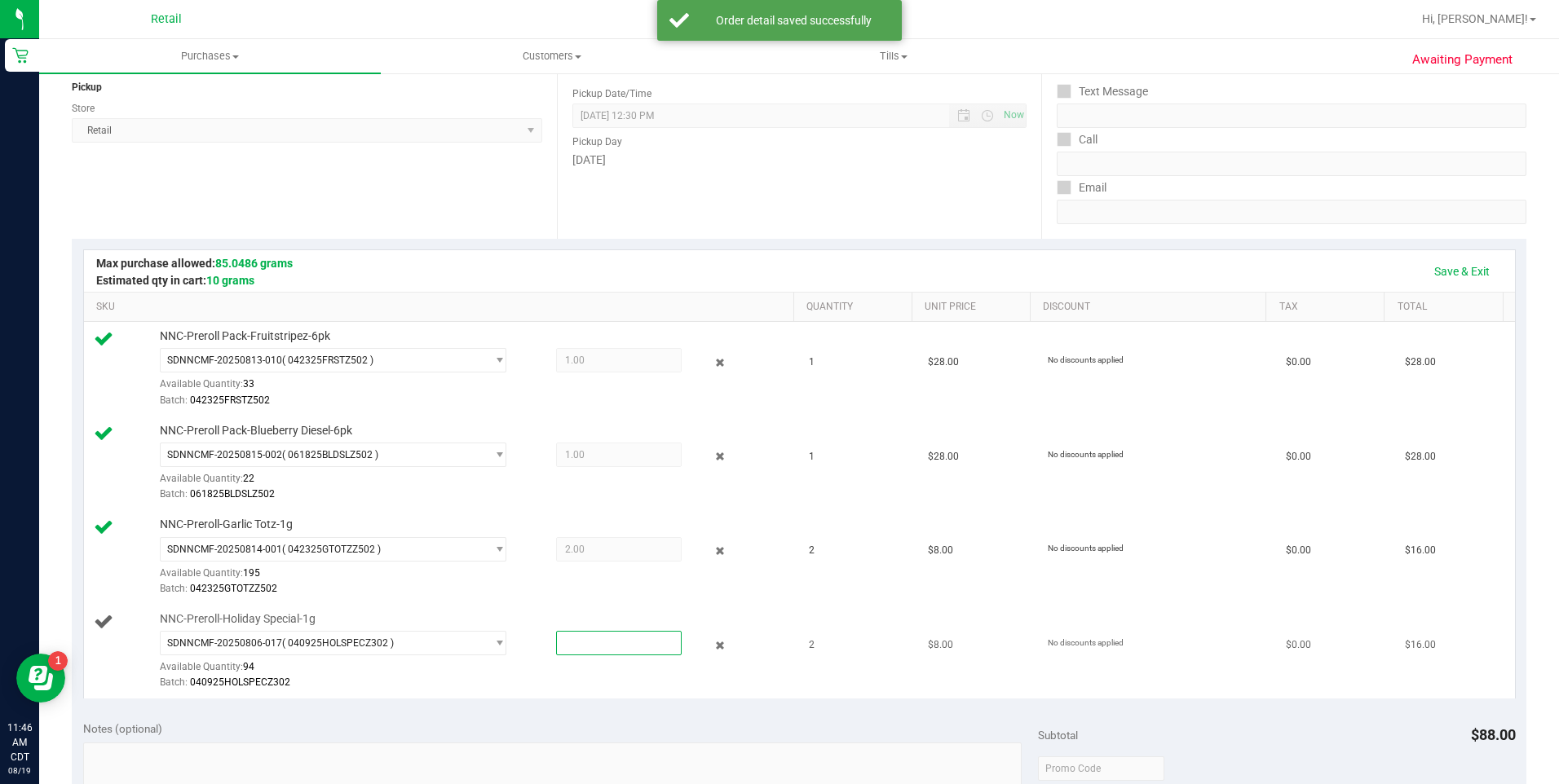
click at [594, 643] on span at bounding box center [618, 643] width 126 height 25
type input "2"
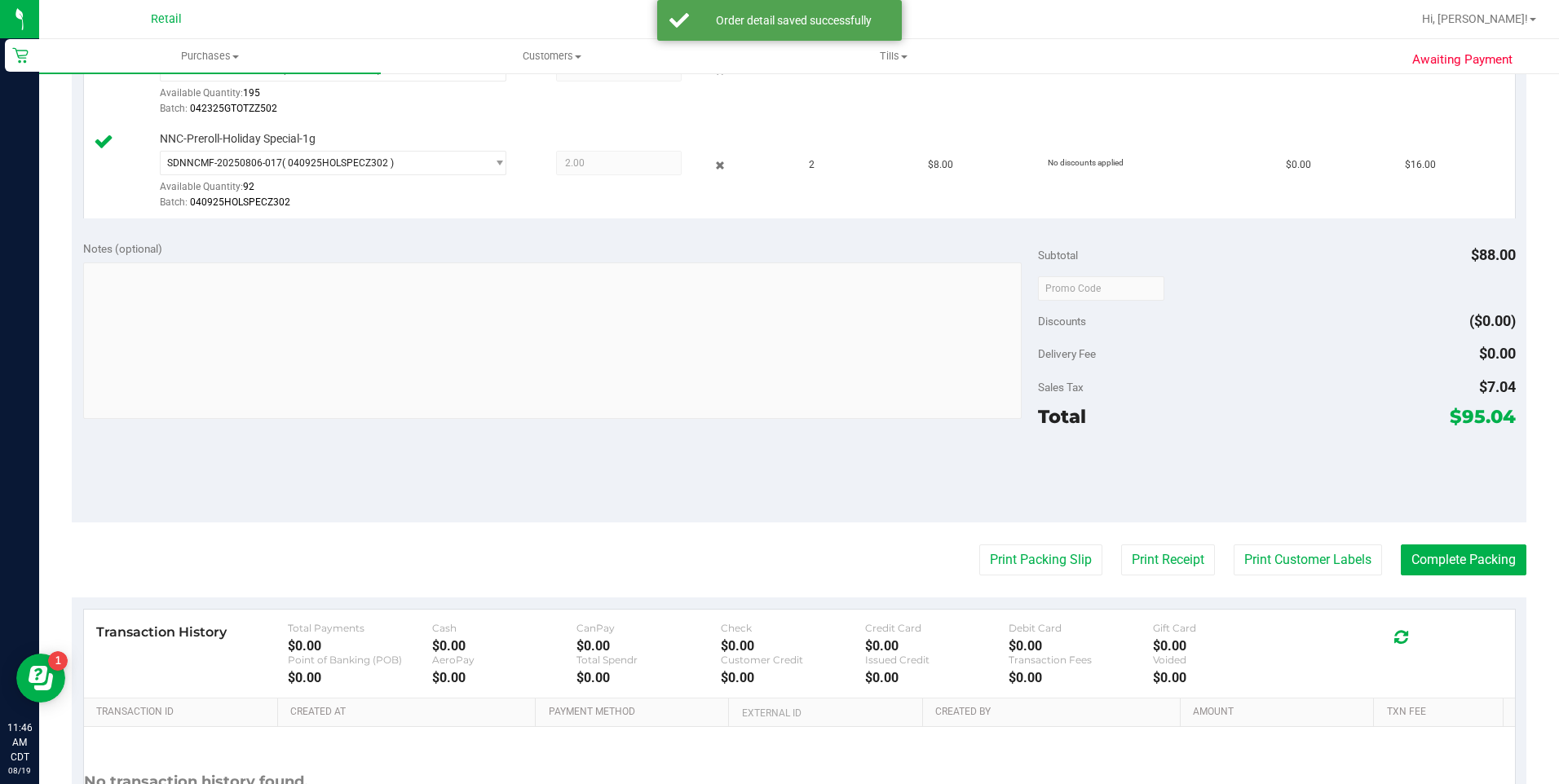
scroll to position [683, 0]
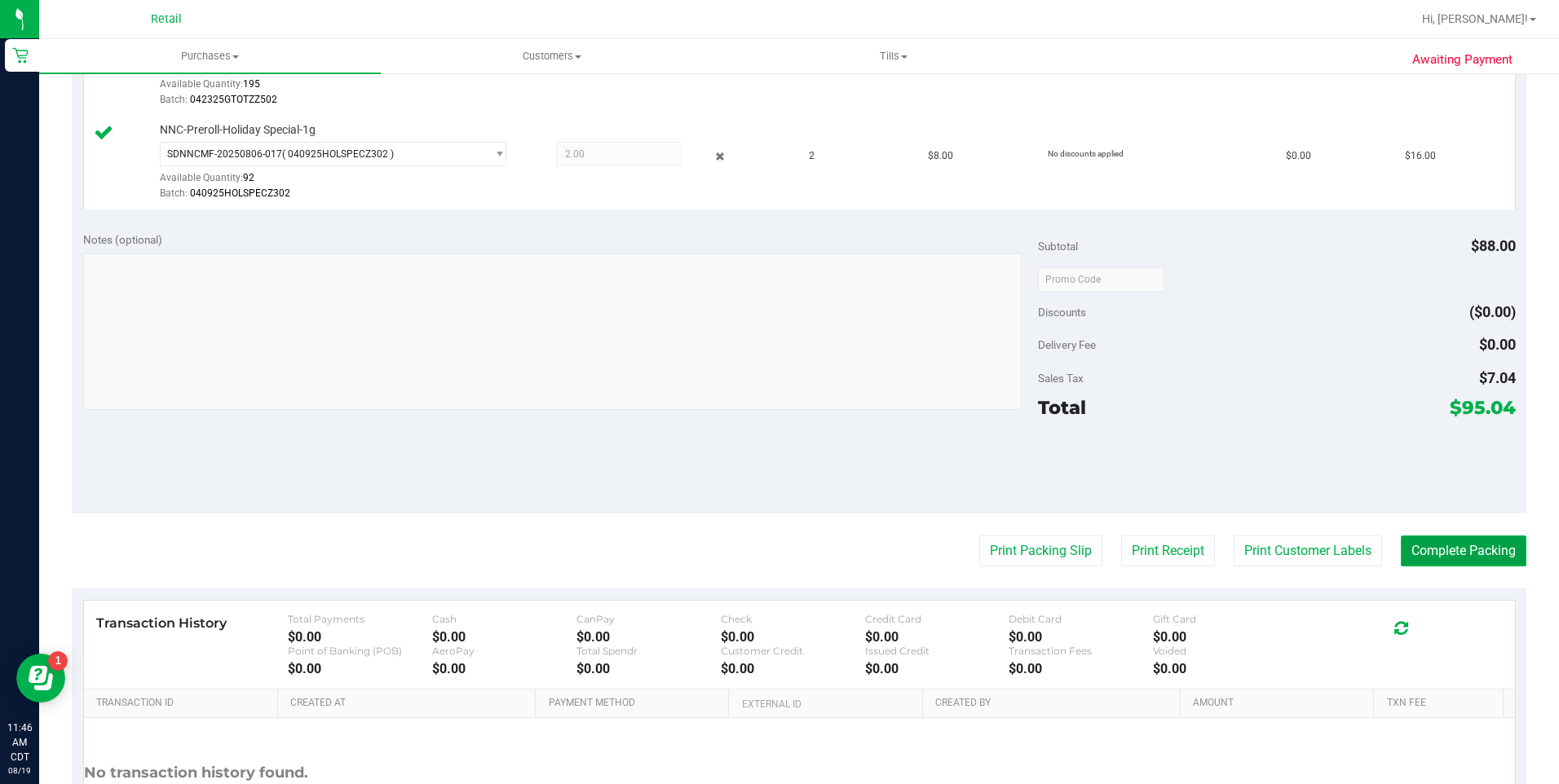
click at [1421, 550] on button "Complete Packing" at bounding box center [1463, 551] width 126 height 31
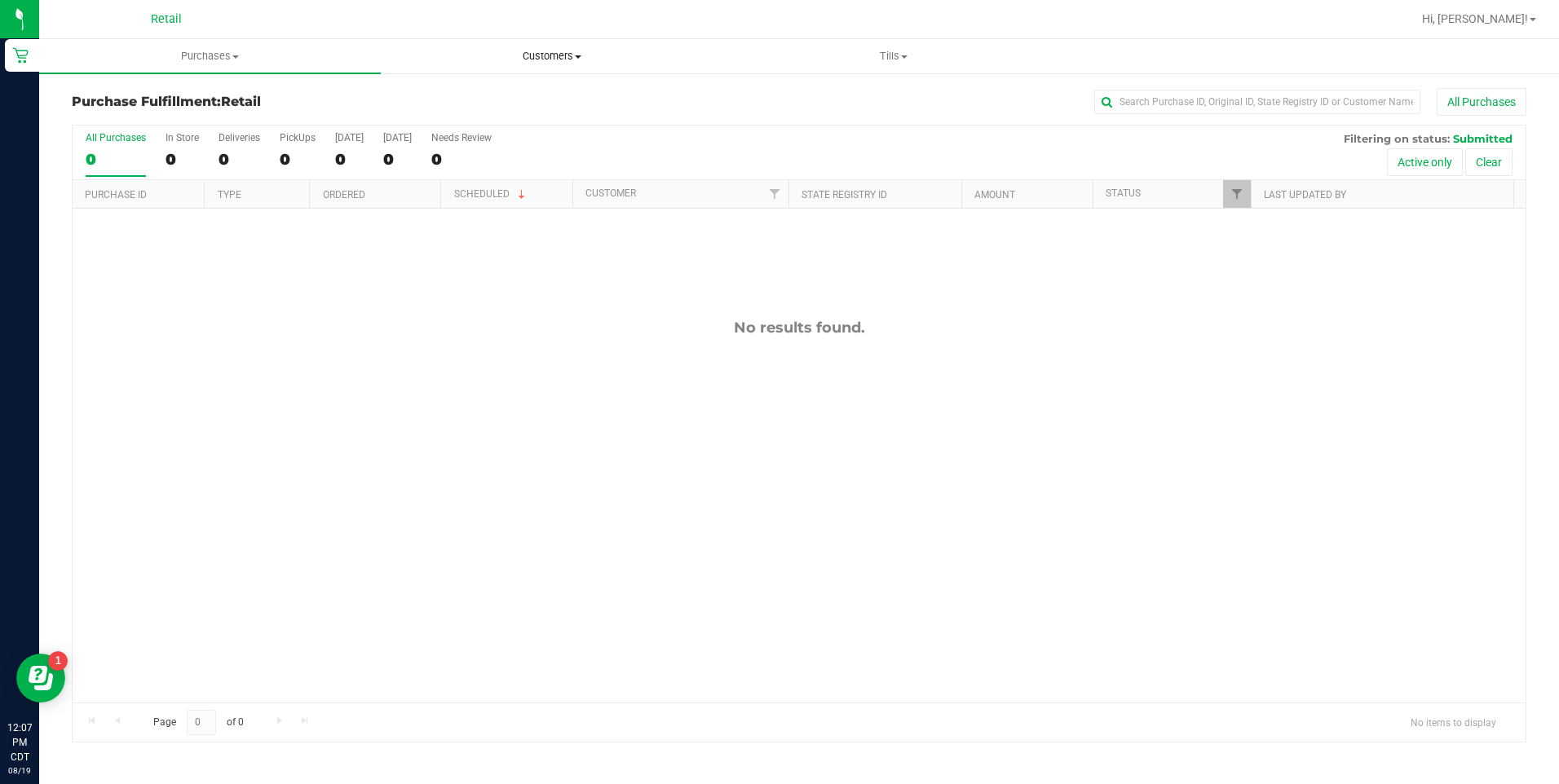
click at [574, 58] on span "Customers" at bounding box center [552, 55] width 340 height 15
click at [298, 351] on div "No results found." at bounding box center [798, 510] width 1453 height 604
click at [1501, 26] on span "Hi, [PERSON_NAME]!" at bounding box center [1475, 18] width 106 height 13
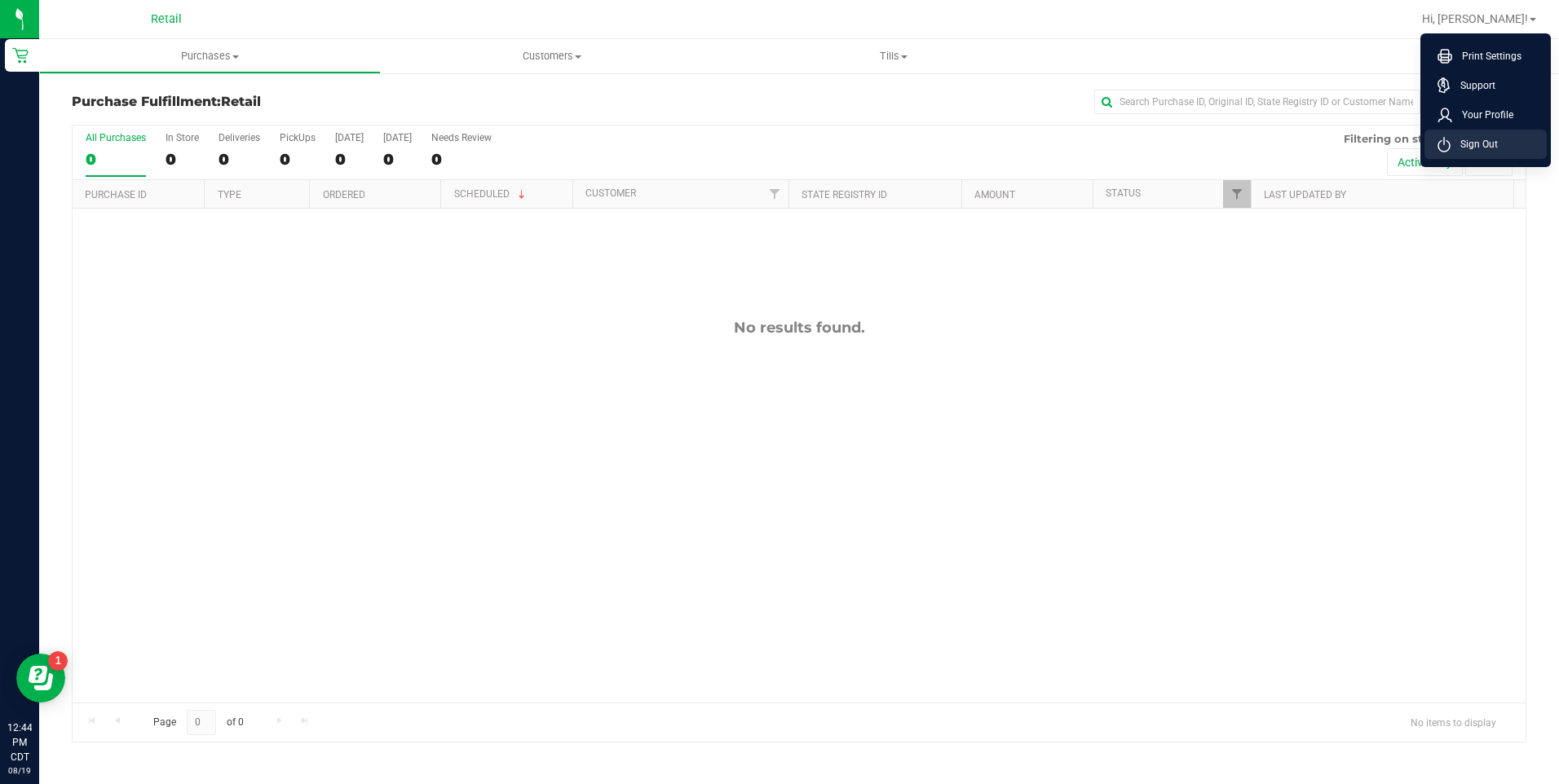
click at [1488, 148] on span "Sign Out" at bounding box center [1474, 144] width 47 height 16
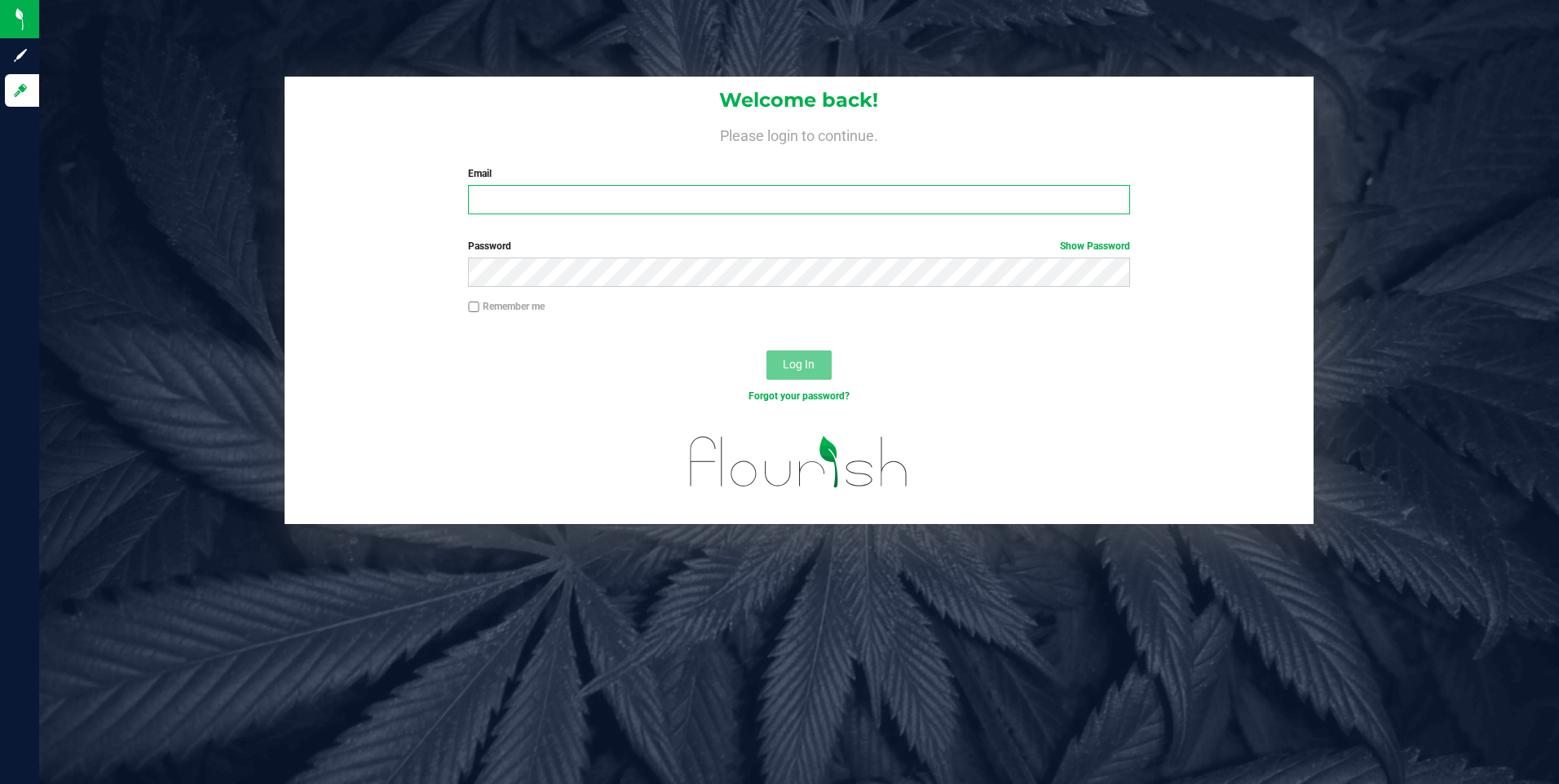
click at [589, 197] on input "Email" at bounding box center [798, 200] width 662 height 30
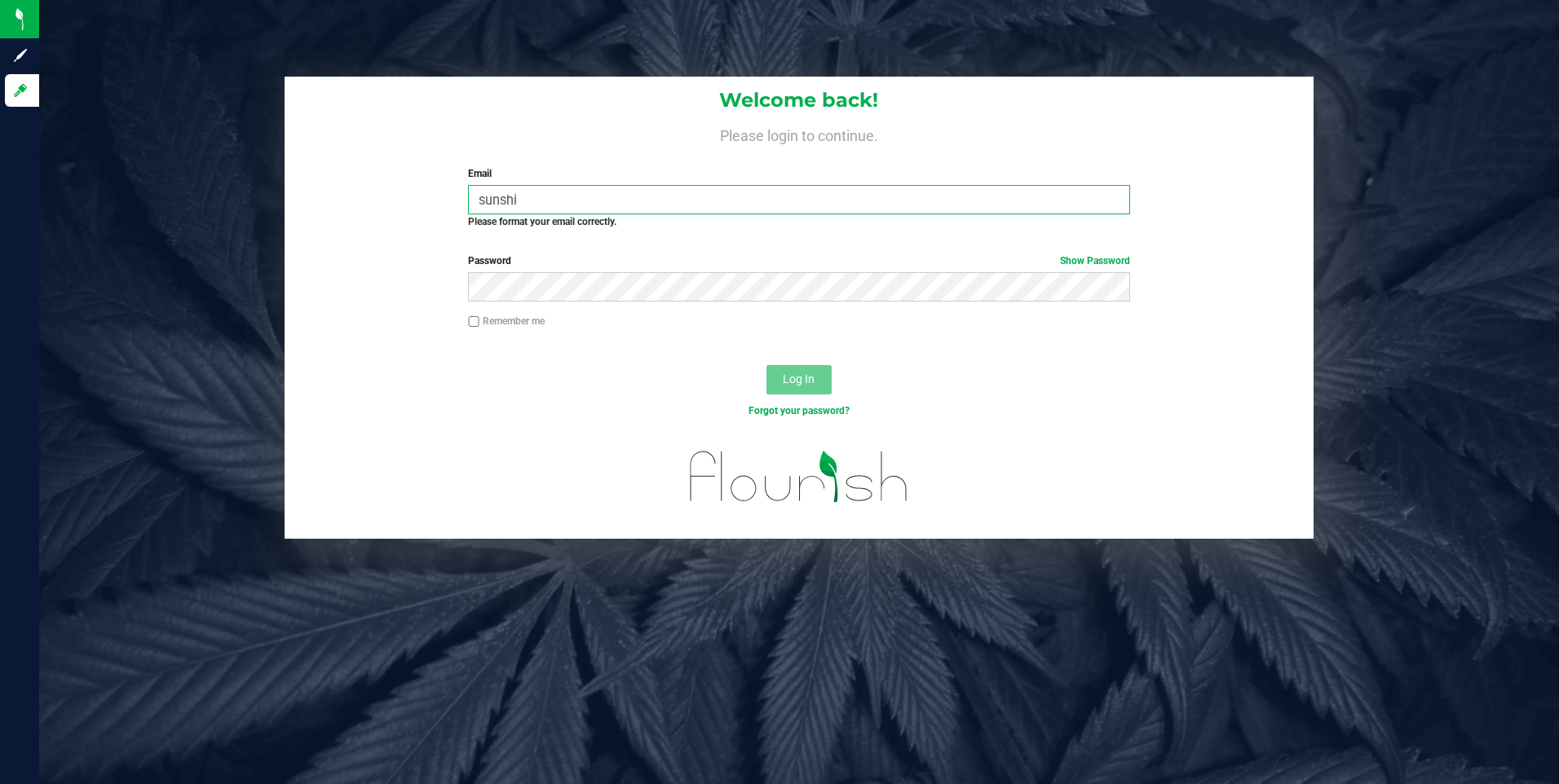
type input "[EMAIL_ADDRESS][PERSON_NAME][DOMAIN_NAME]"
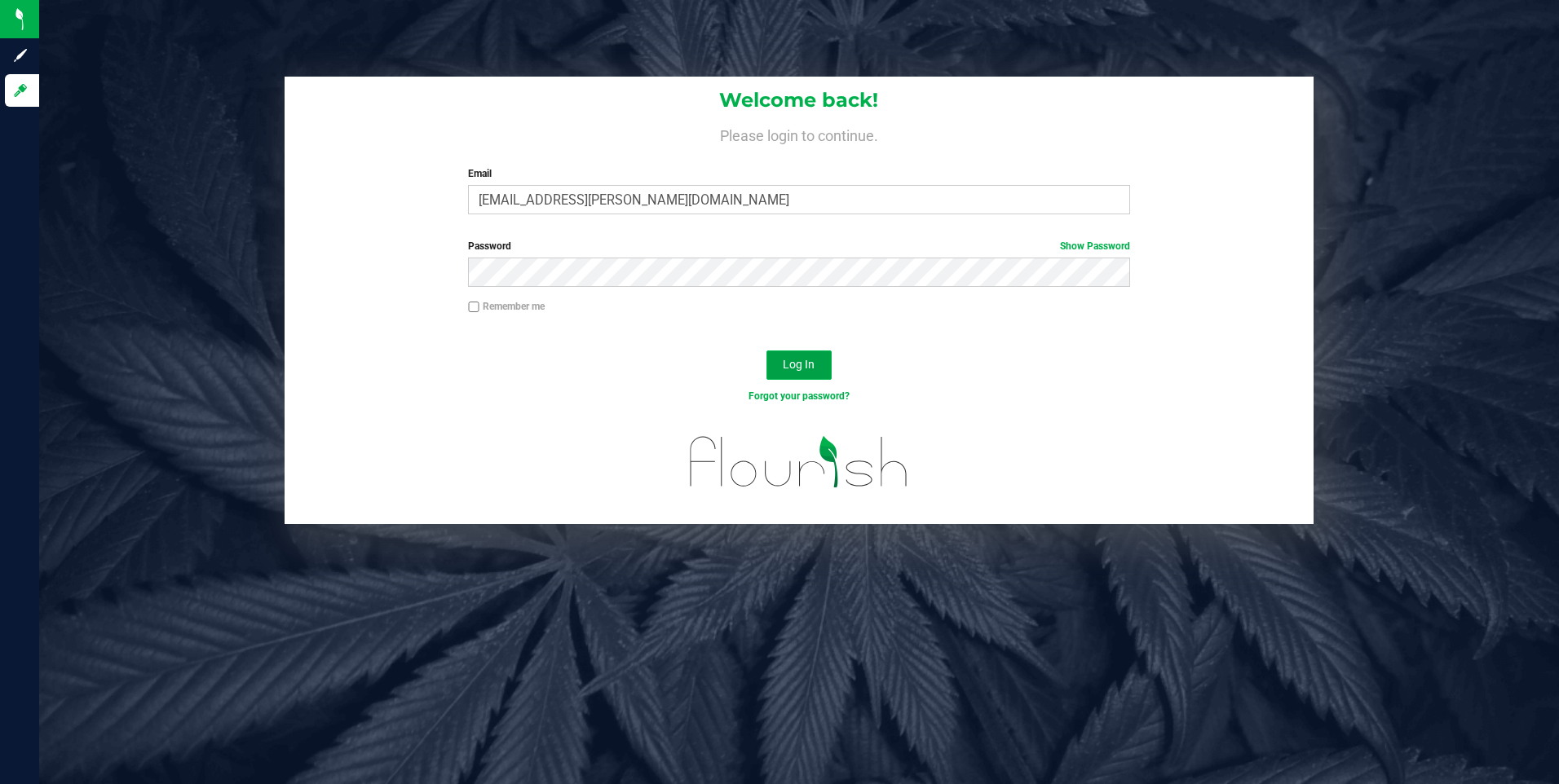
click at [805, 374] on button "Log In" at bounding box center [799, 365] width 65 height 30
